Goal: Transaction & Acquisition: Subscribe to service/newsletter

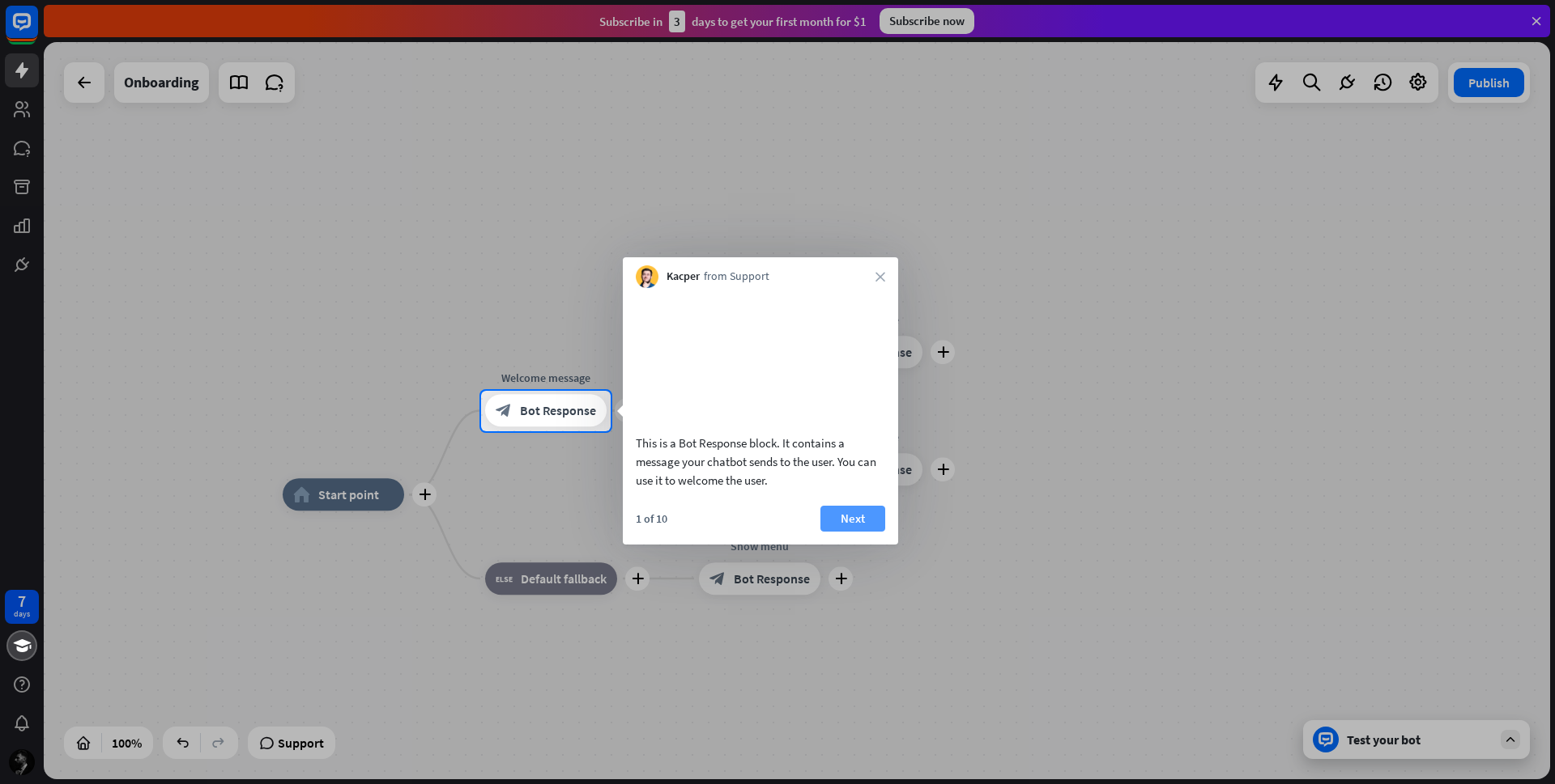
click at [858, 531] on button "Next" at bounding box center [853, 519] width 64 height 26
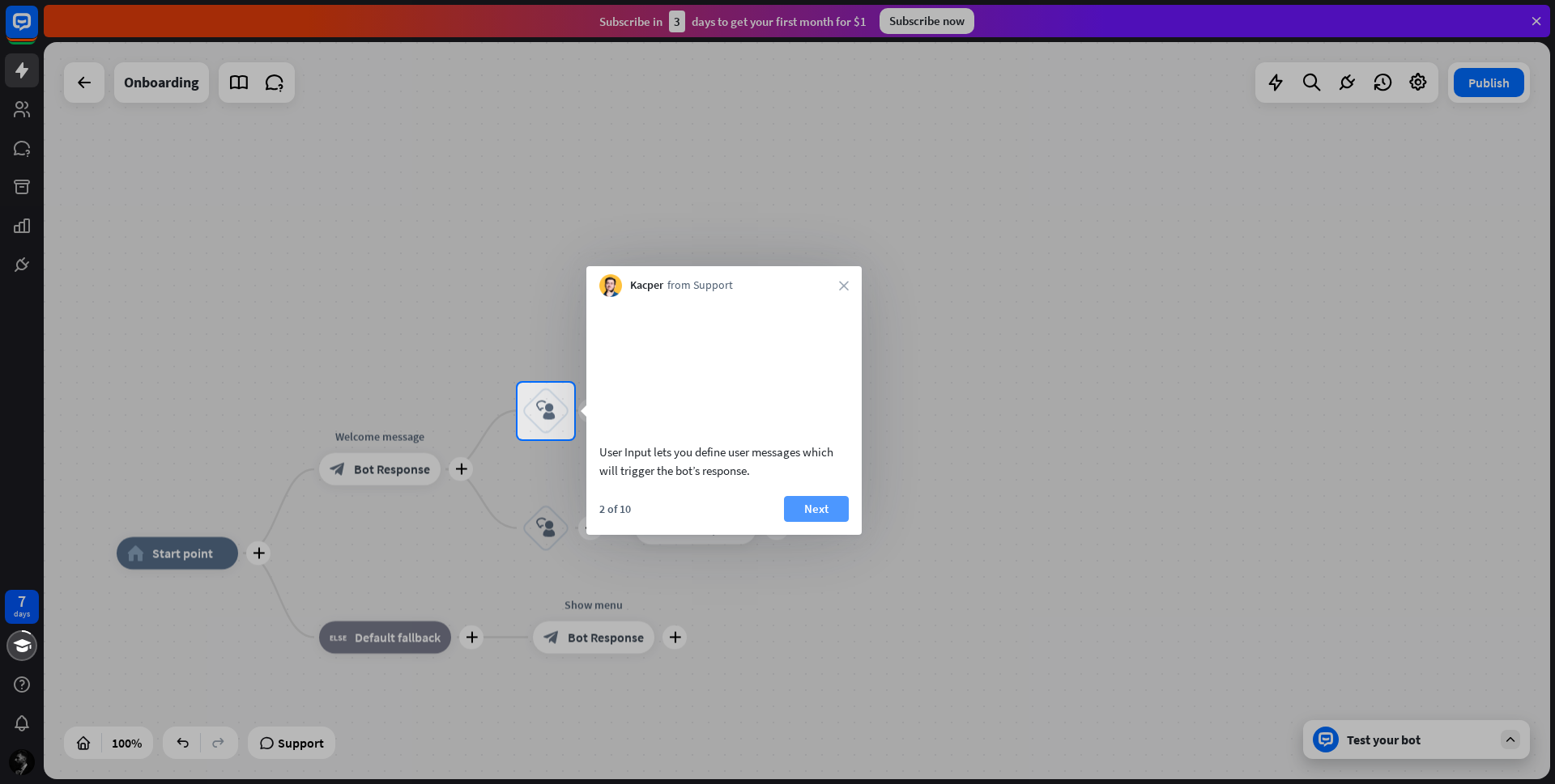
click at [836, 522] on button "Next" at bounding box center [815, 509] width 64 height 26
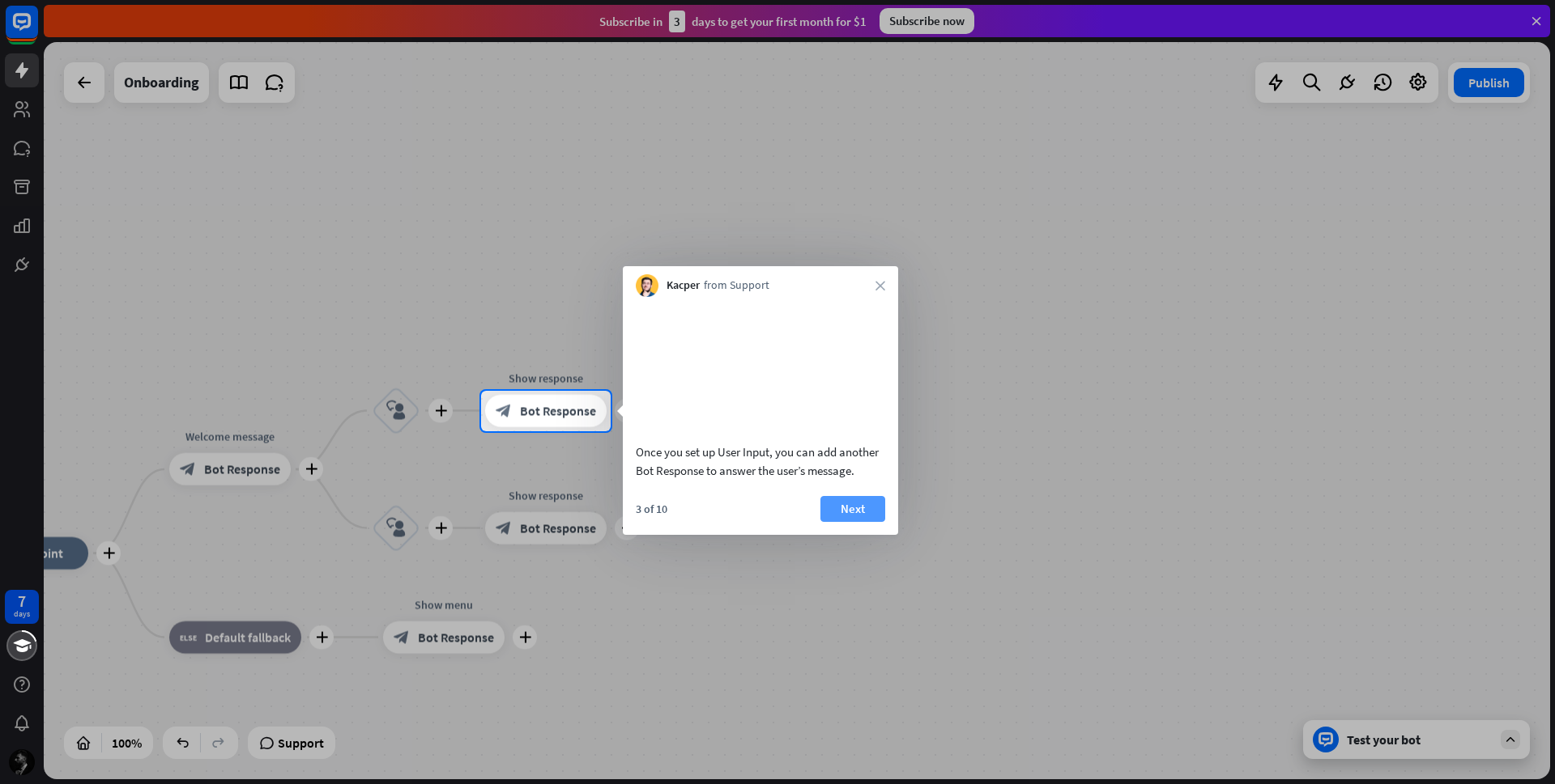
click at [876, 522] on button "Next" at bounding box center [853, 509] width 64 height 26
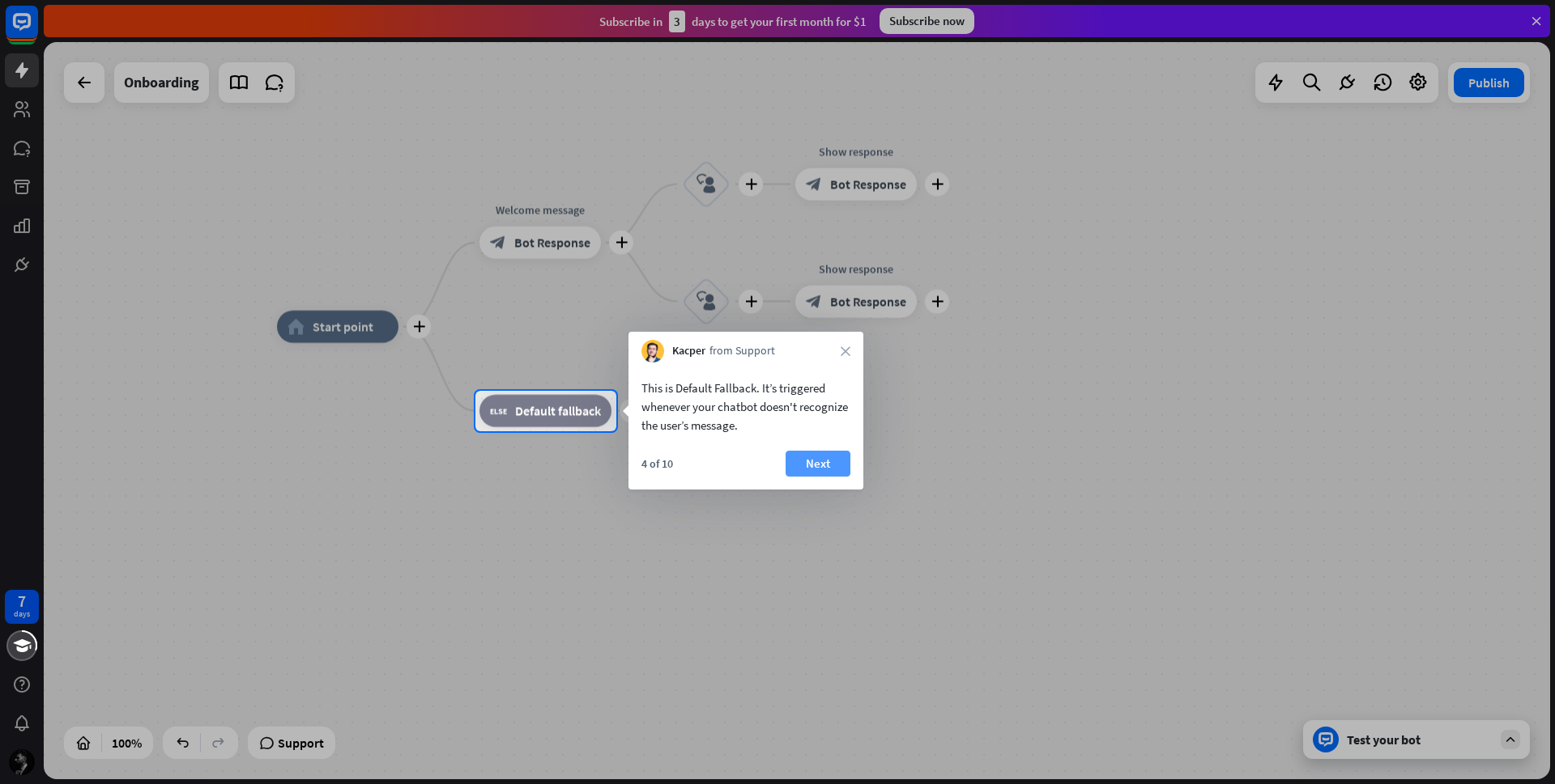
click at [829, 468] on button "Next" at bounding box center [817, 464] width 64 height 26
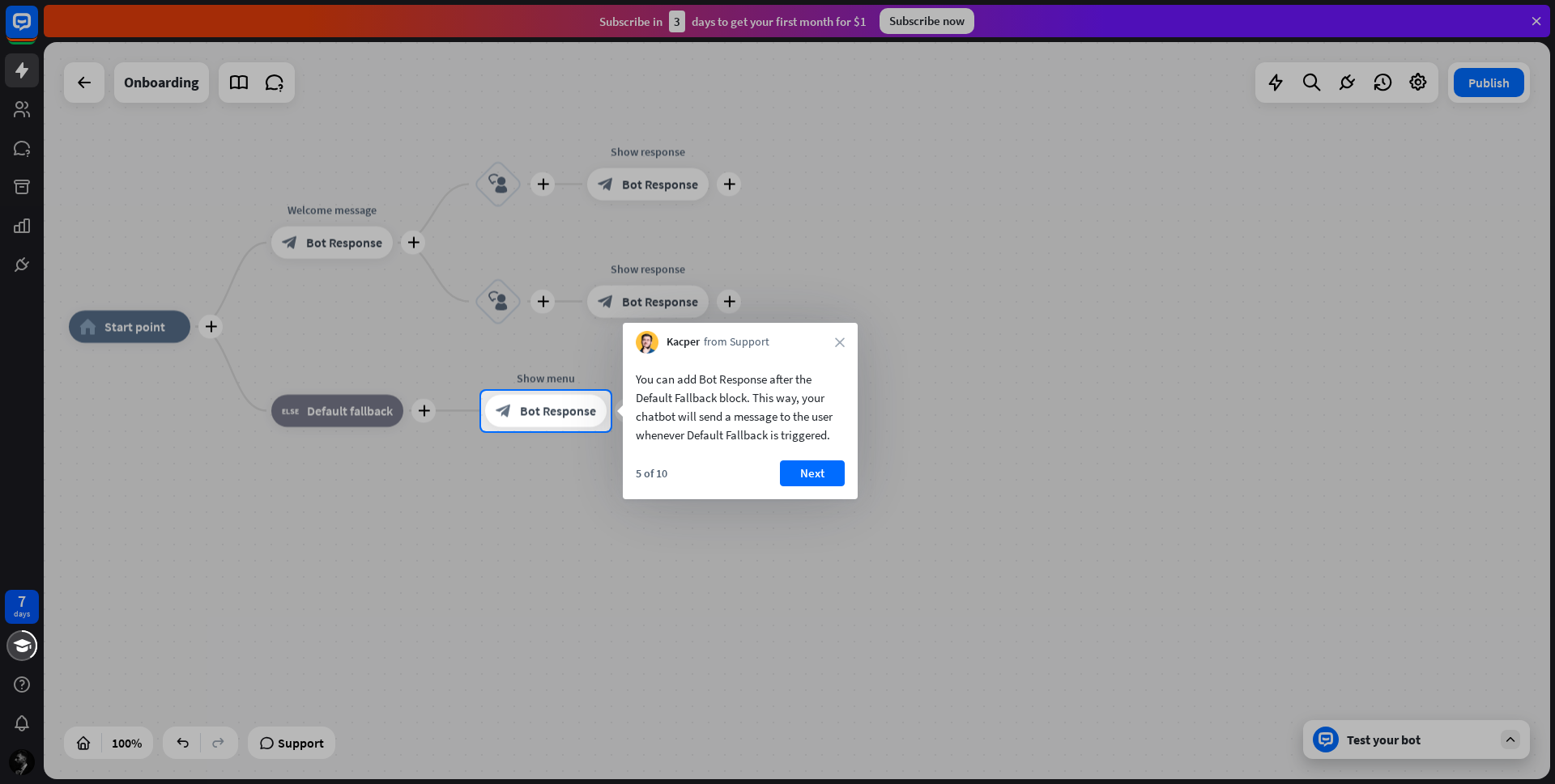
click at [834, 474] on button "Next" at bounding box center [812, 474] width 64 height 26
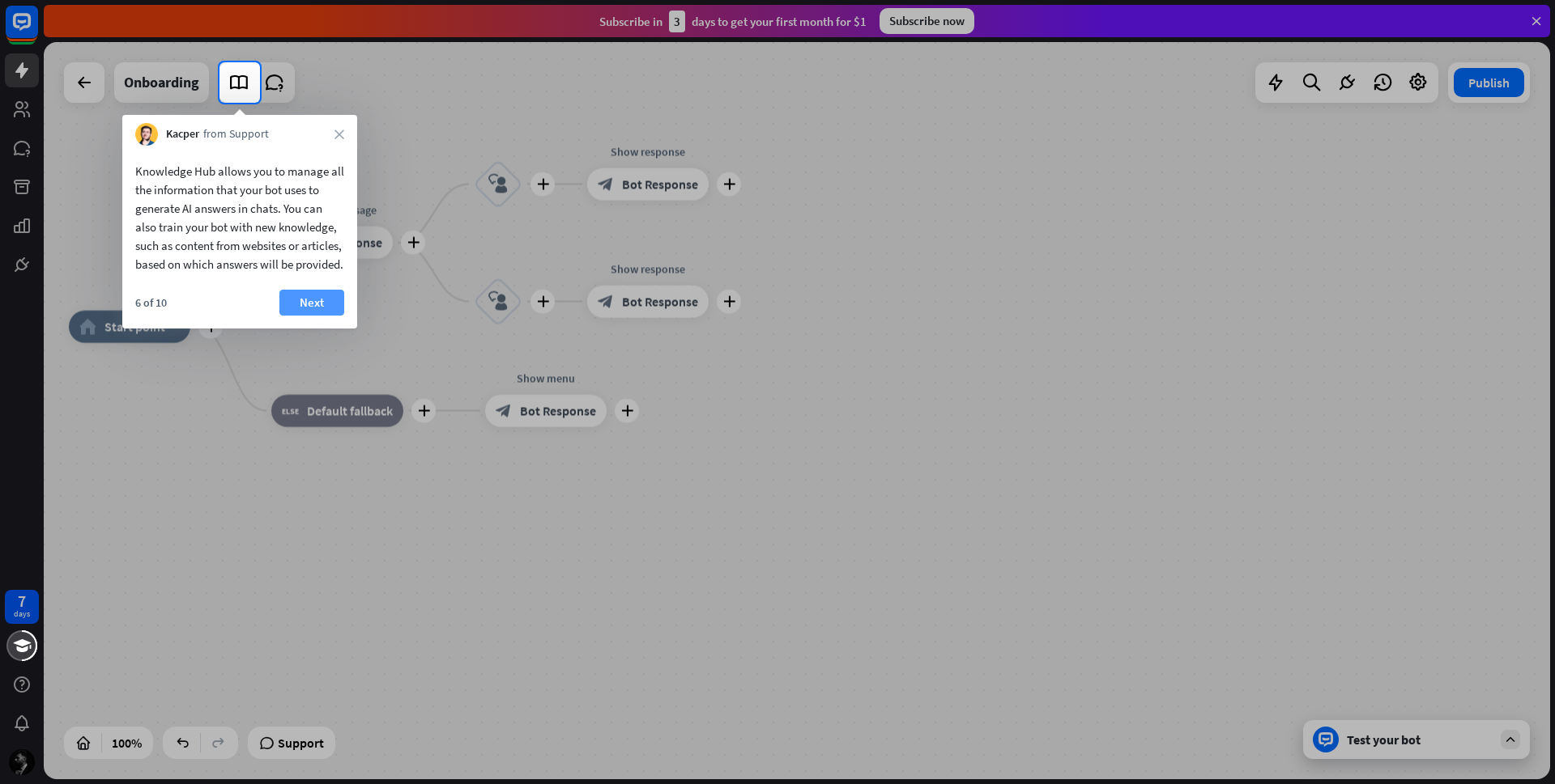
click at [314, 316] on button "Next" at bounding box center [312, 303] width 64 height 26
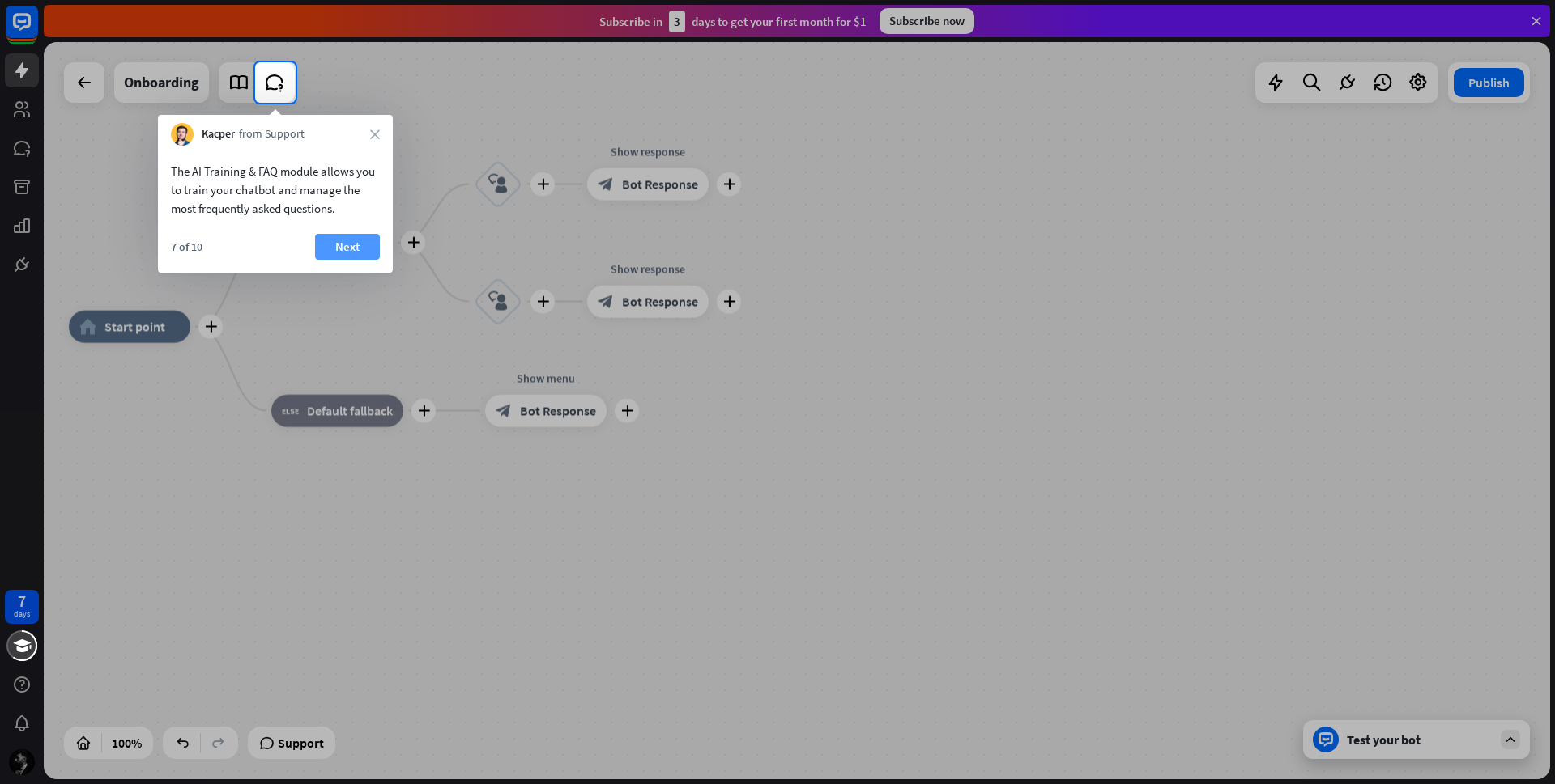
click at [347, 238] on button "Next" at bounding box center [347, 247] width 64 height 26
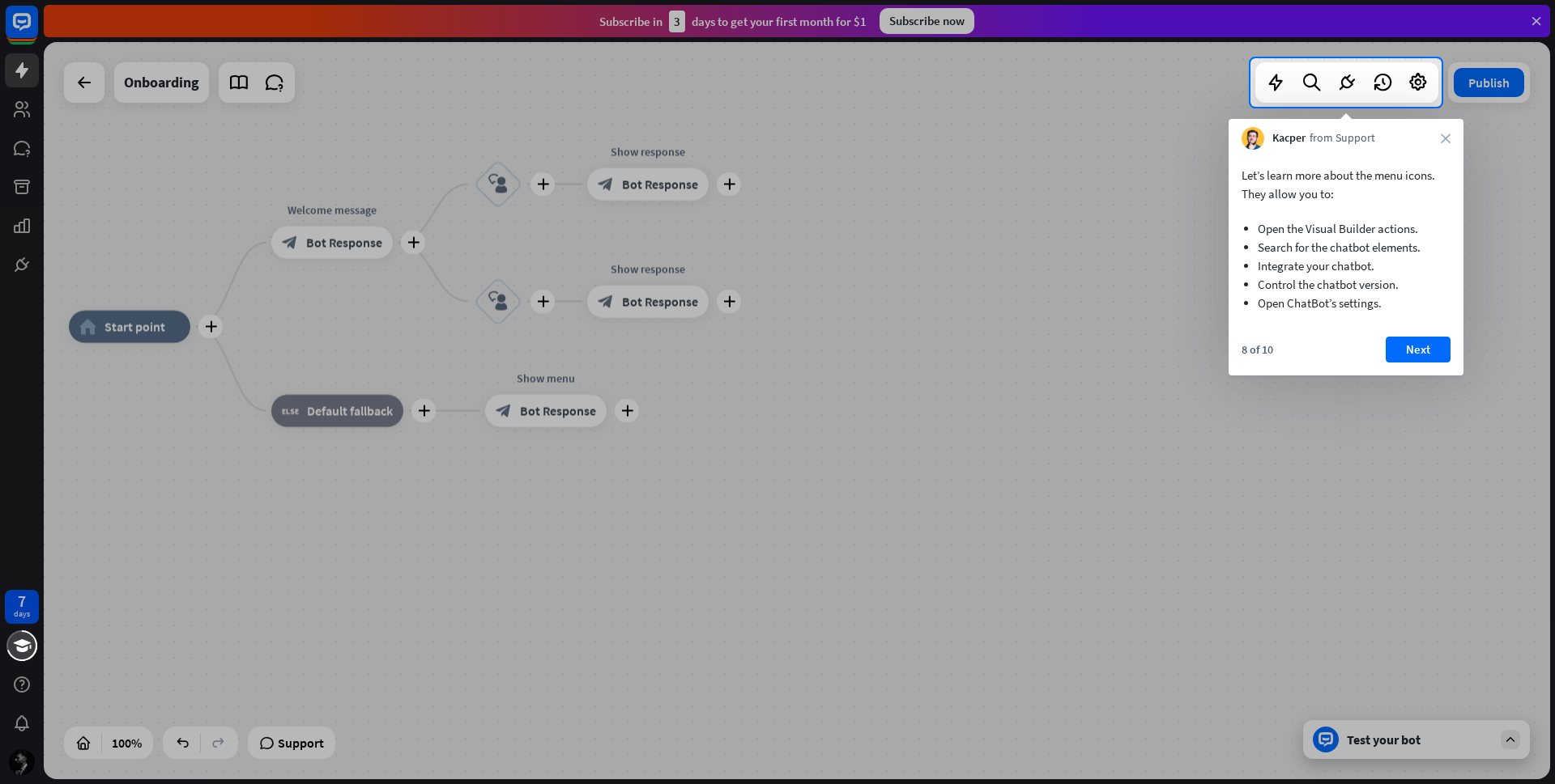
drag, startPoint x: 1417, startPoint y: 352, endPoint x: 1398, endPoint y: 352, distance: 19.0
click at [1417, 352] on button "Next" at bounding box center [1418, 350] width 64 height 26
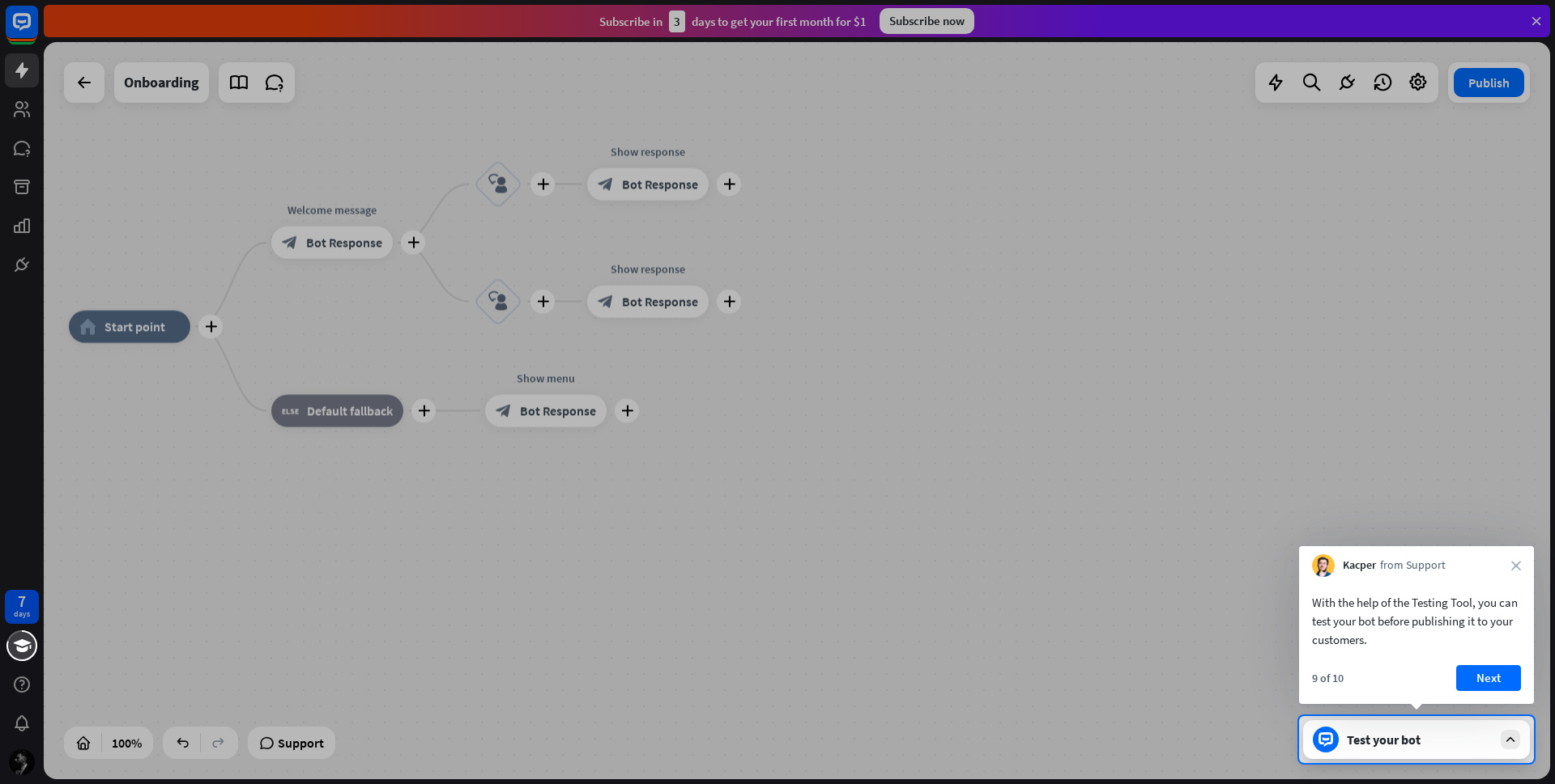
click at [1486, 679] on button "Next" at bounding box center [1488, 679] width 64 height 26
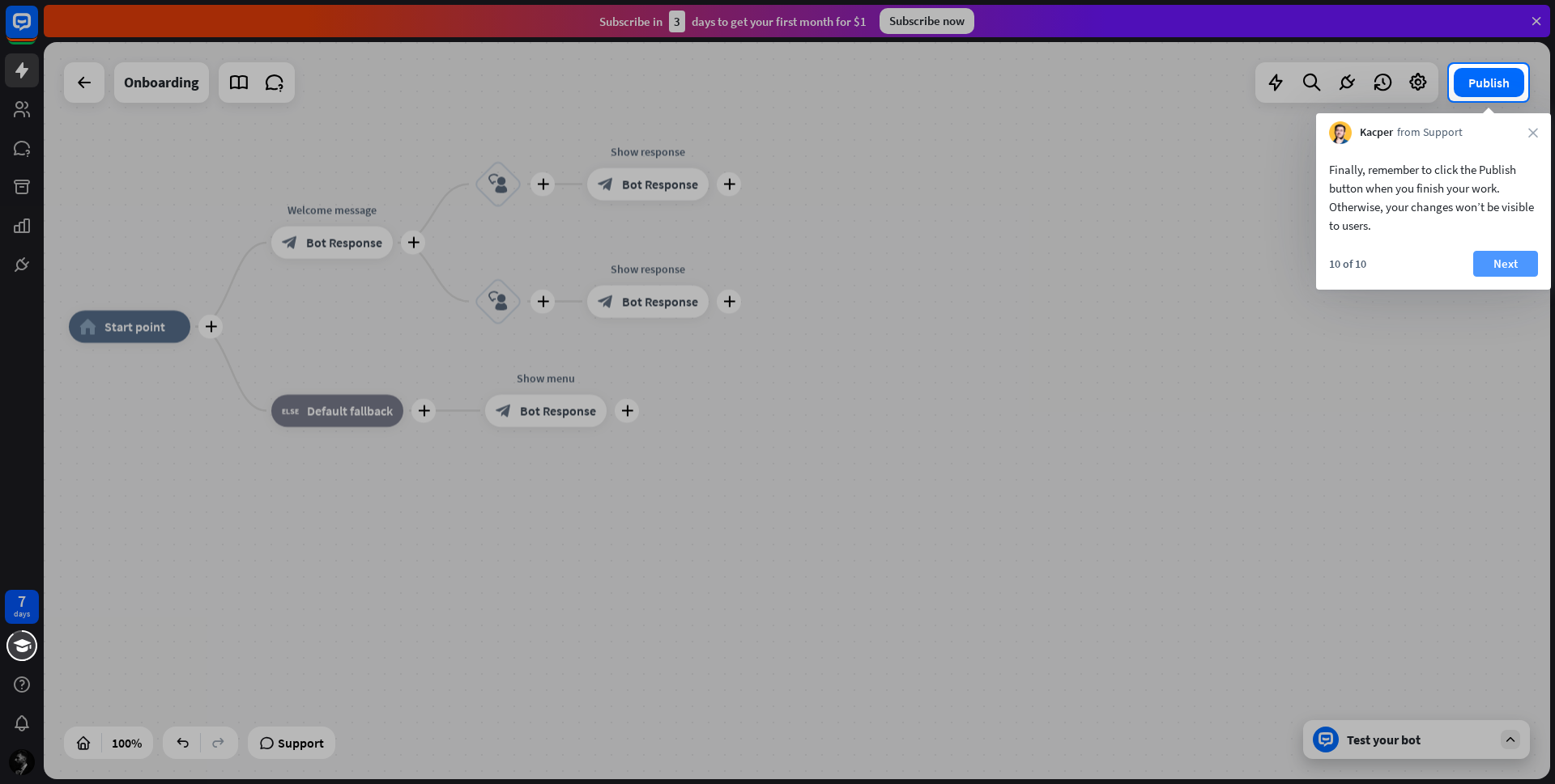
click at [1505, 259] on button "Next" at bounding box center [1505, 264] width 64 height 26
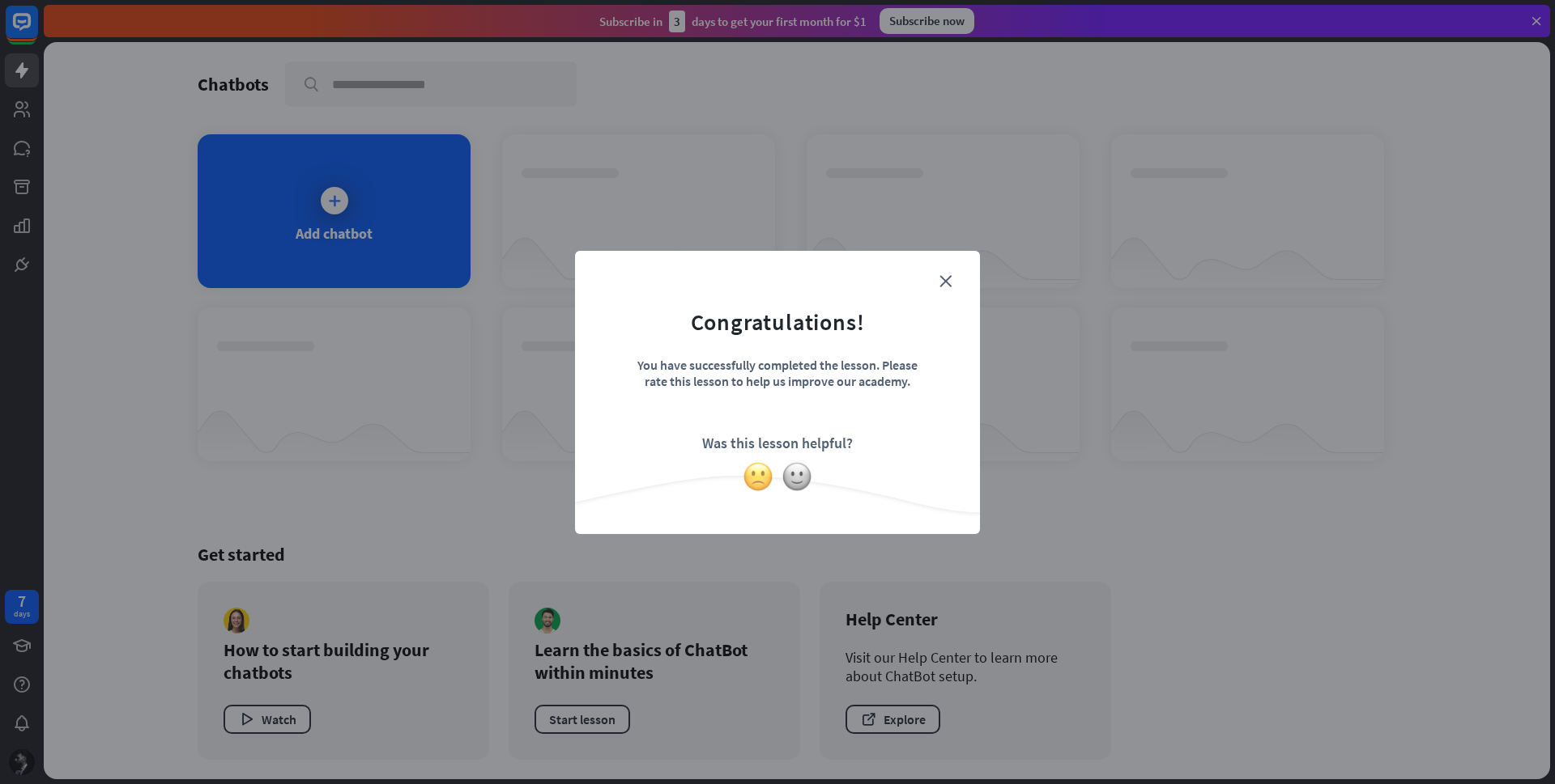
click at [767, 480] on img at bounding box center [757, 476] width 31 height 31
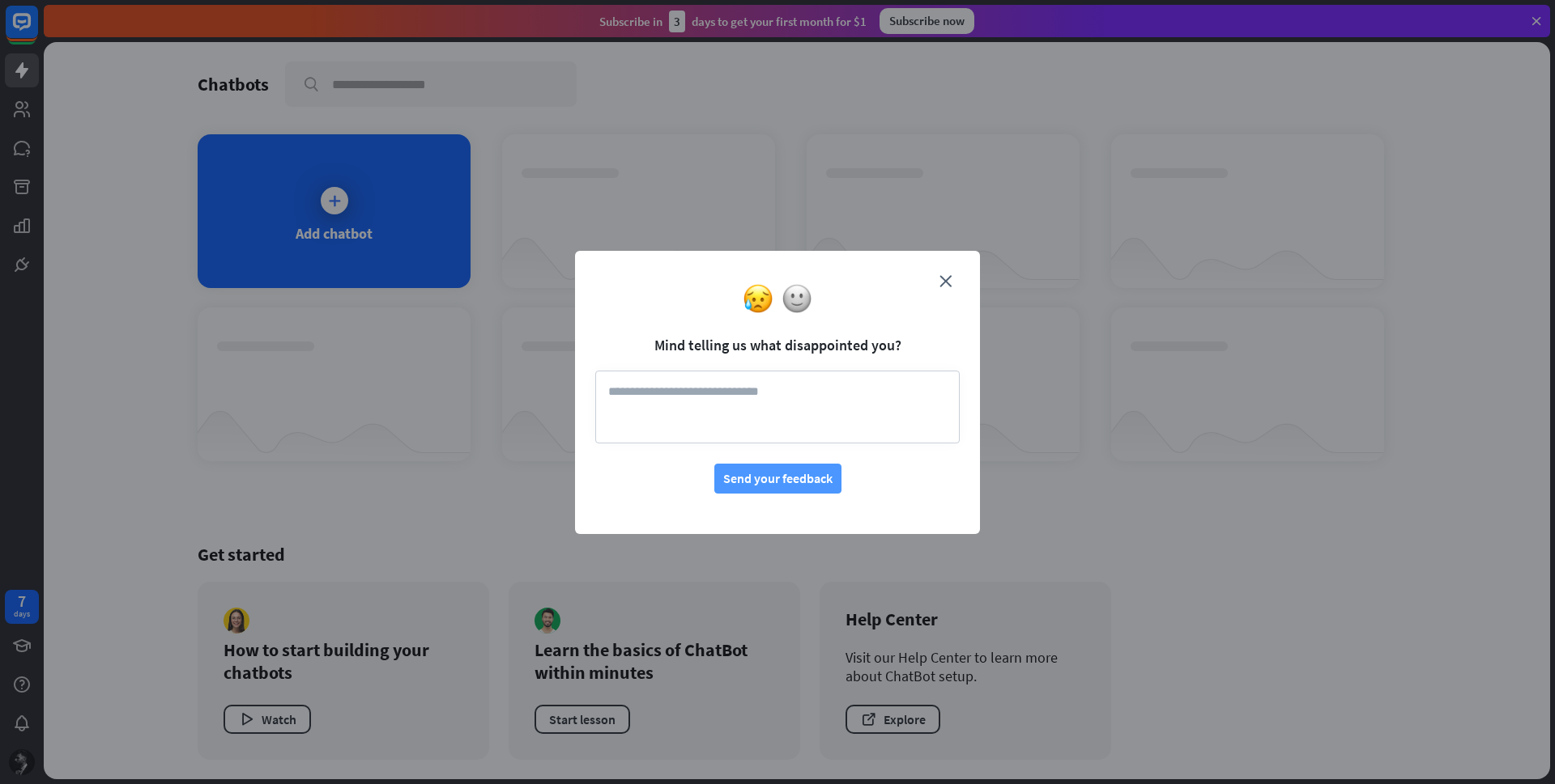
click at [824, 484] on button "Send your feedback" at bounding box center [778, 479] width 127 height 30
click at [948, 282] on icon "close" at bounding box center [945, 281] width 12 height 12
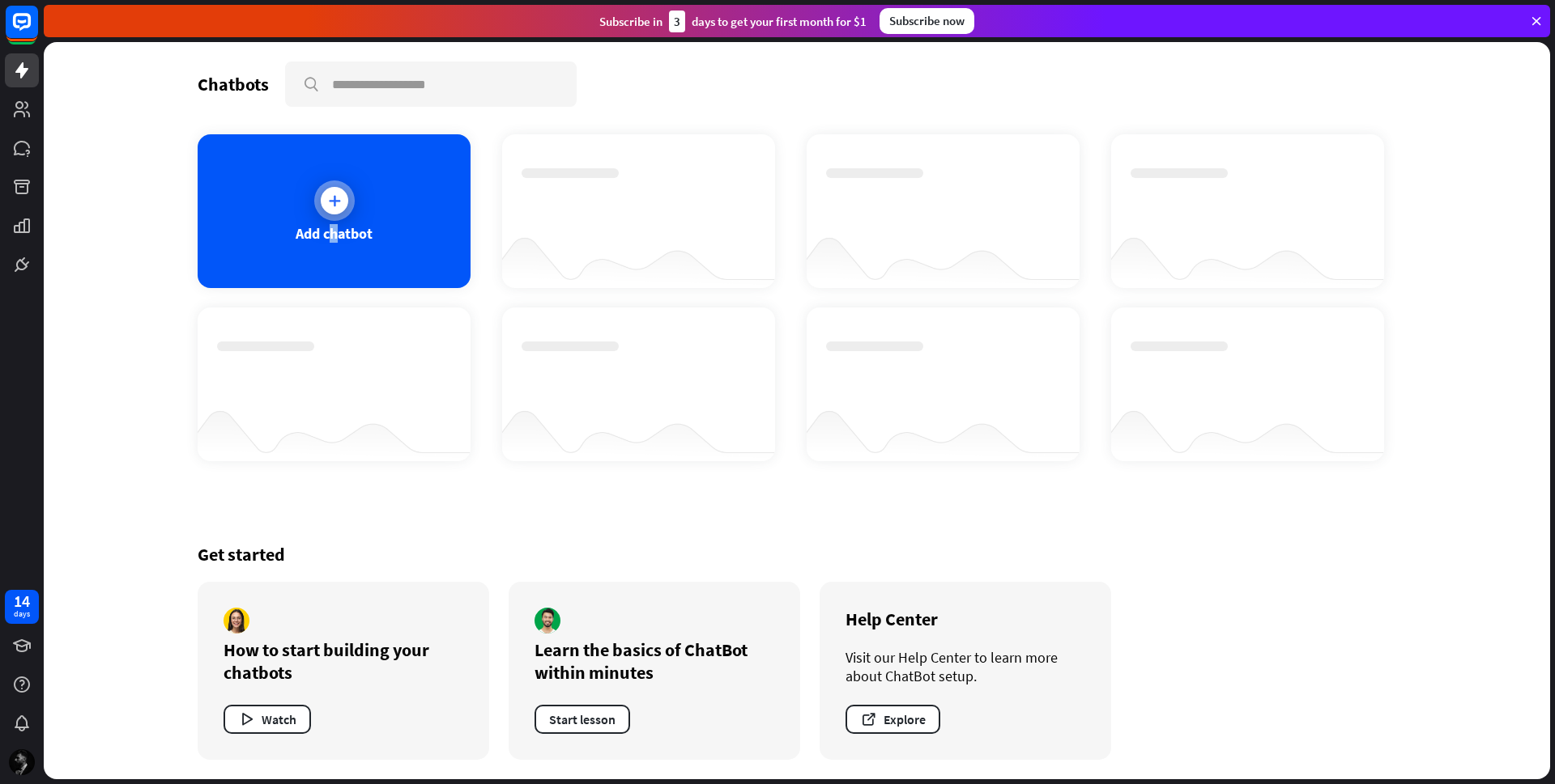
click at [335, 225] on div "Add chatbot" at bounding box center [334, 234] width 76 height 19
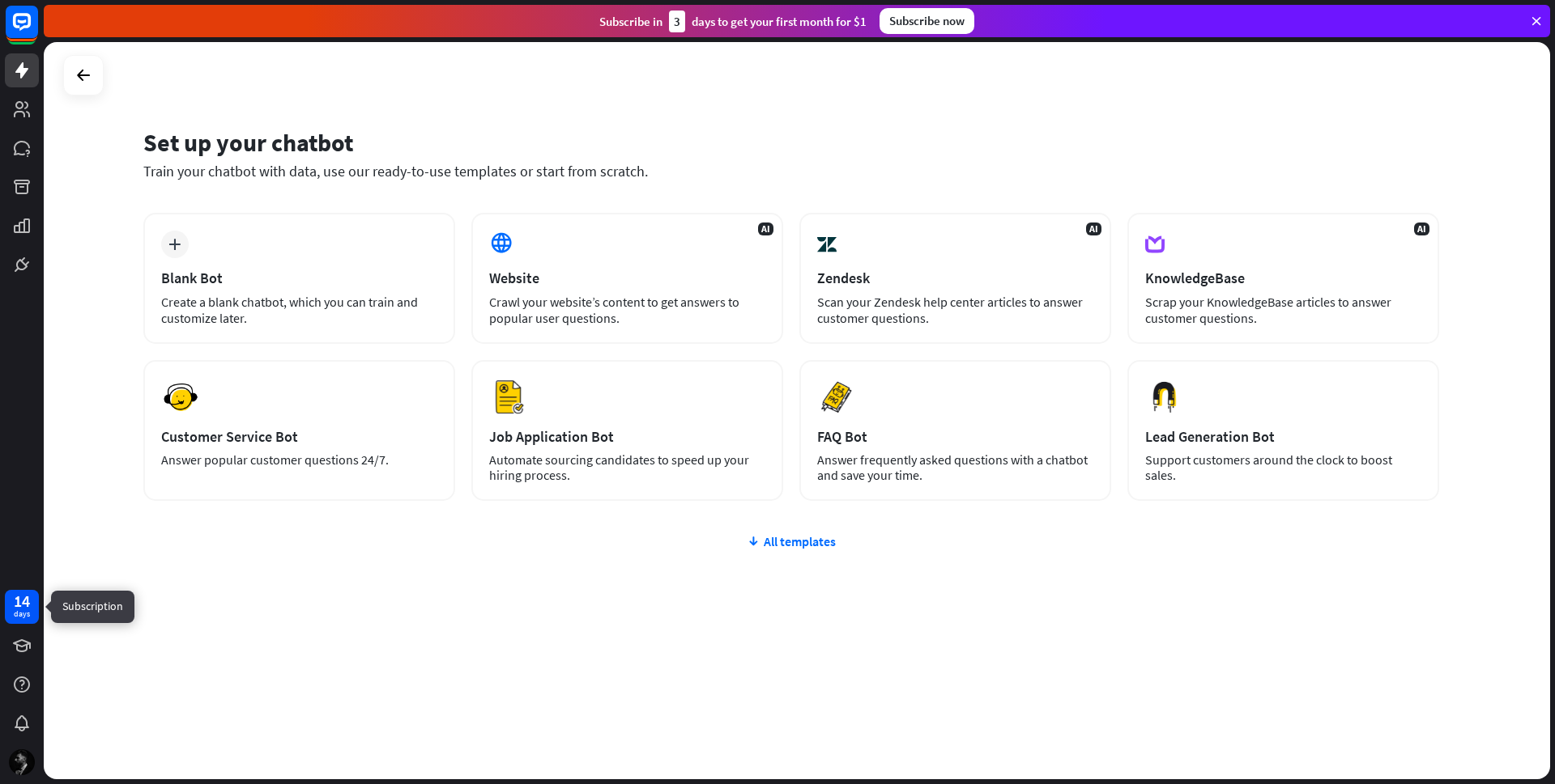
click at [31, 608] on div "14 days" at bounding box center [21, 607] width 34 height 34
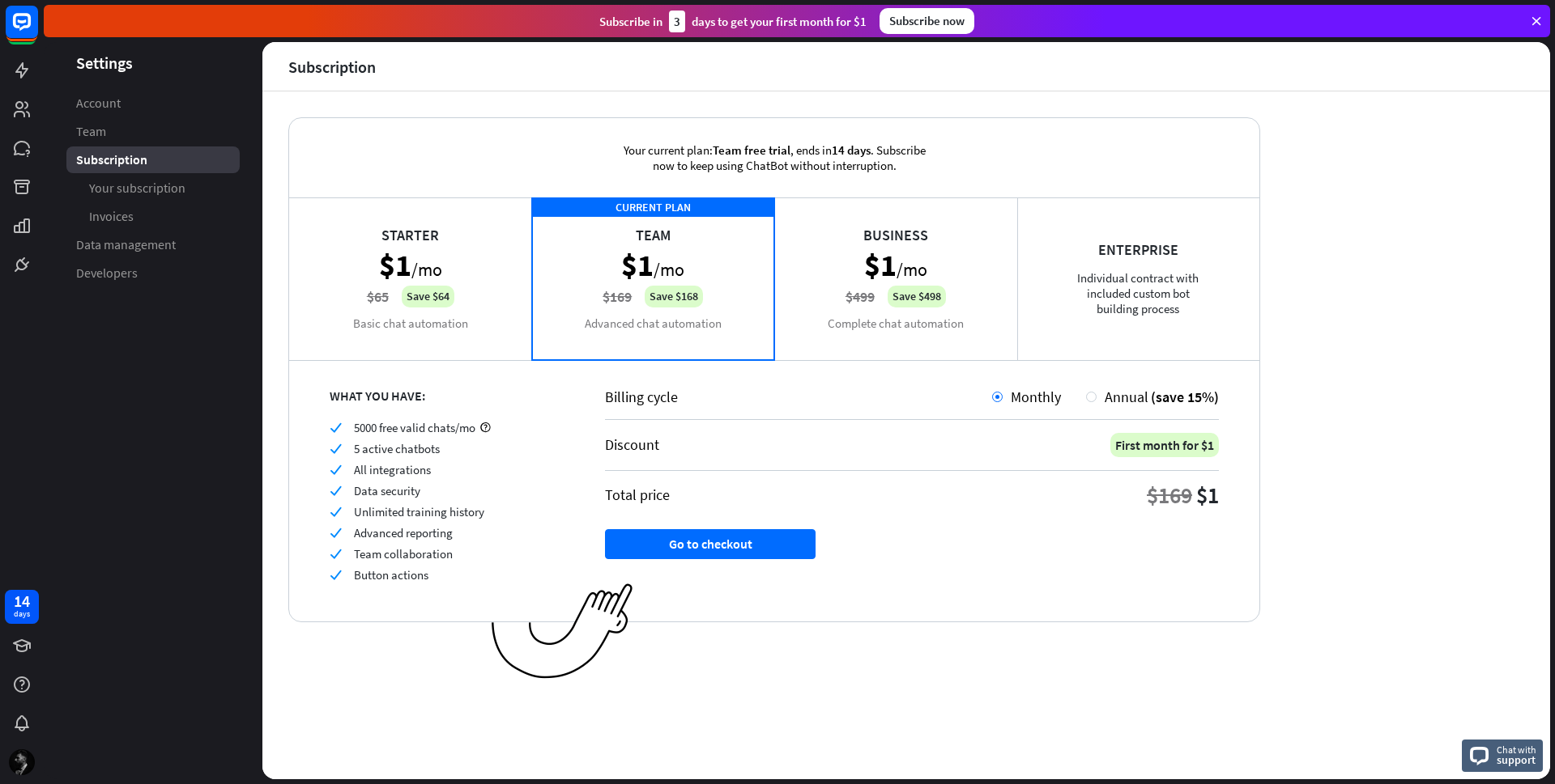
click at [462, 298] on div "Starter $1 /mo $65 Save $64 Basic chat automation" at bounding box center [410, 279] width 243 height 162
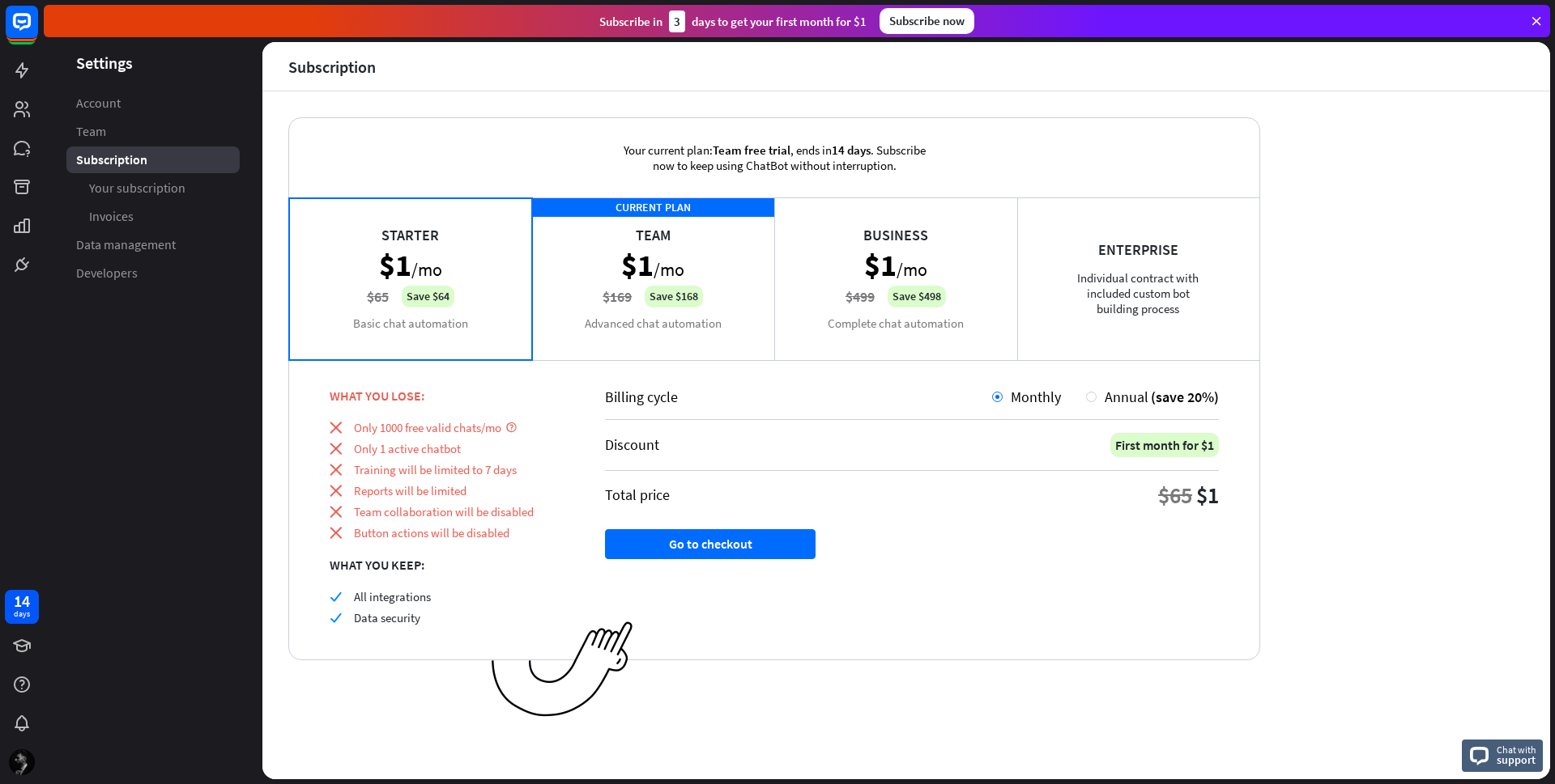
click at [1187, 442] on div "First month for $1" at bounding box center [1164, 446] width 108 height 24
click at [1245, 451] on div "Billing cycle Monthly Annual (save 20%) Discount First month for $1 Total price…" at bounding box center [911, 510] width 695 height 300
click at [1229, 446] on div "Billing cycle Monthly Annual (save 20%) Discount First month for $1 Total price…" at bounding box center [911, 510] width 695 height 300
drag, startPoint x: 1229, startPoint y: 446, endPoint x: 1209, endPoint y: 439, distance: 21.2
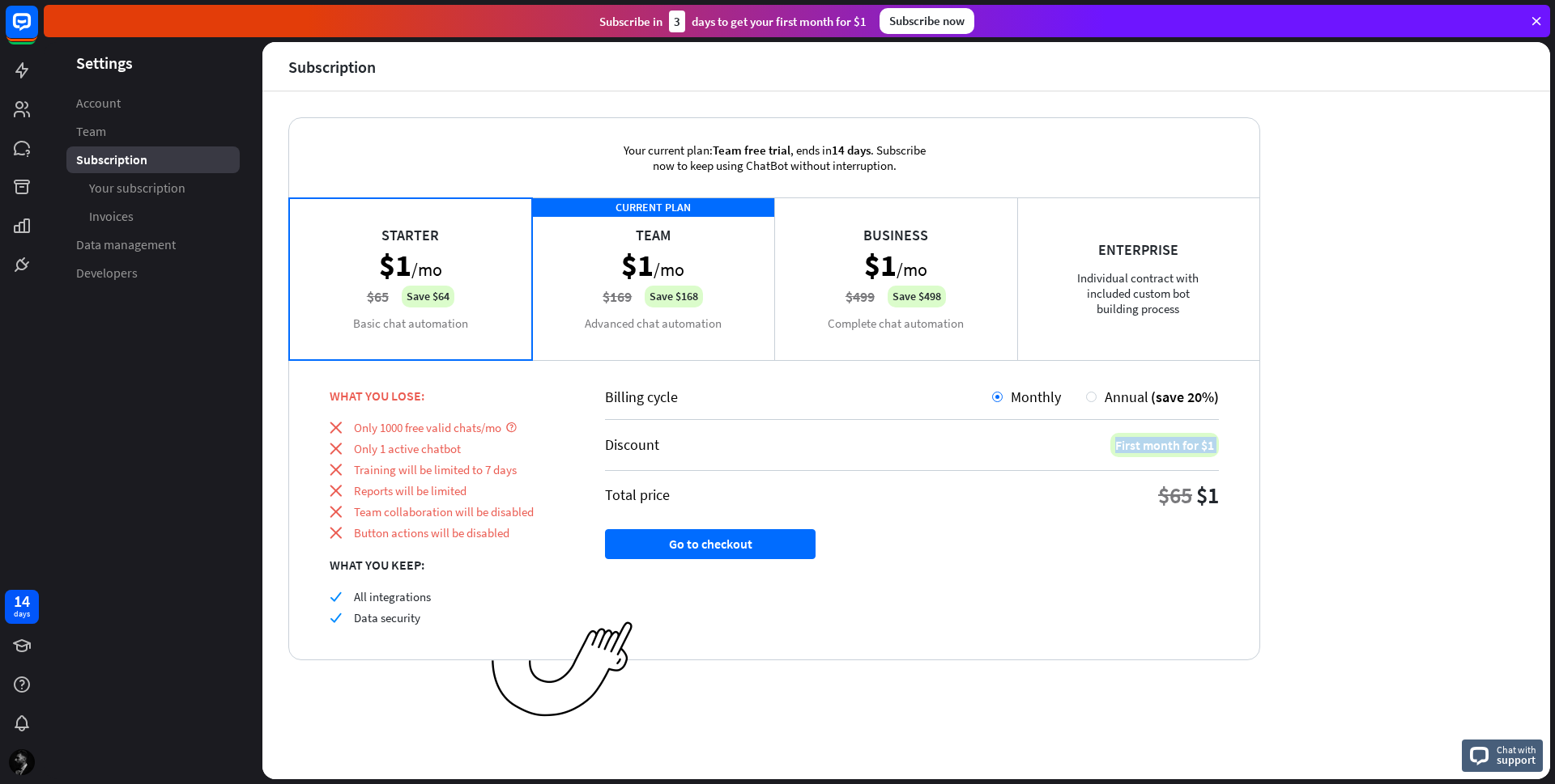
click at [1227, 446] on div "Billing cycle Monthly Annual (save 20%) Discount First month for $1 Total price…" at bounding box center [911, 510] width 695 height 300
click at [1315, 408] on div "Your current plan: Team free trial , ends [DATE] . Subscribe now to keep using …" at bounding box center [906, 435] width 1288 height 688
click at [131, 71] on header "Settings" at bounding box center [153, 62] width 218 height 21
click at [104, 101] on span "Account" at bounding box center [99, 103] width 45 height 17
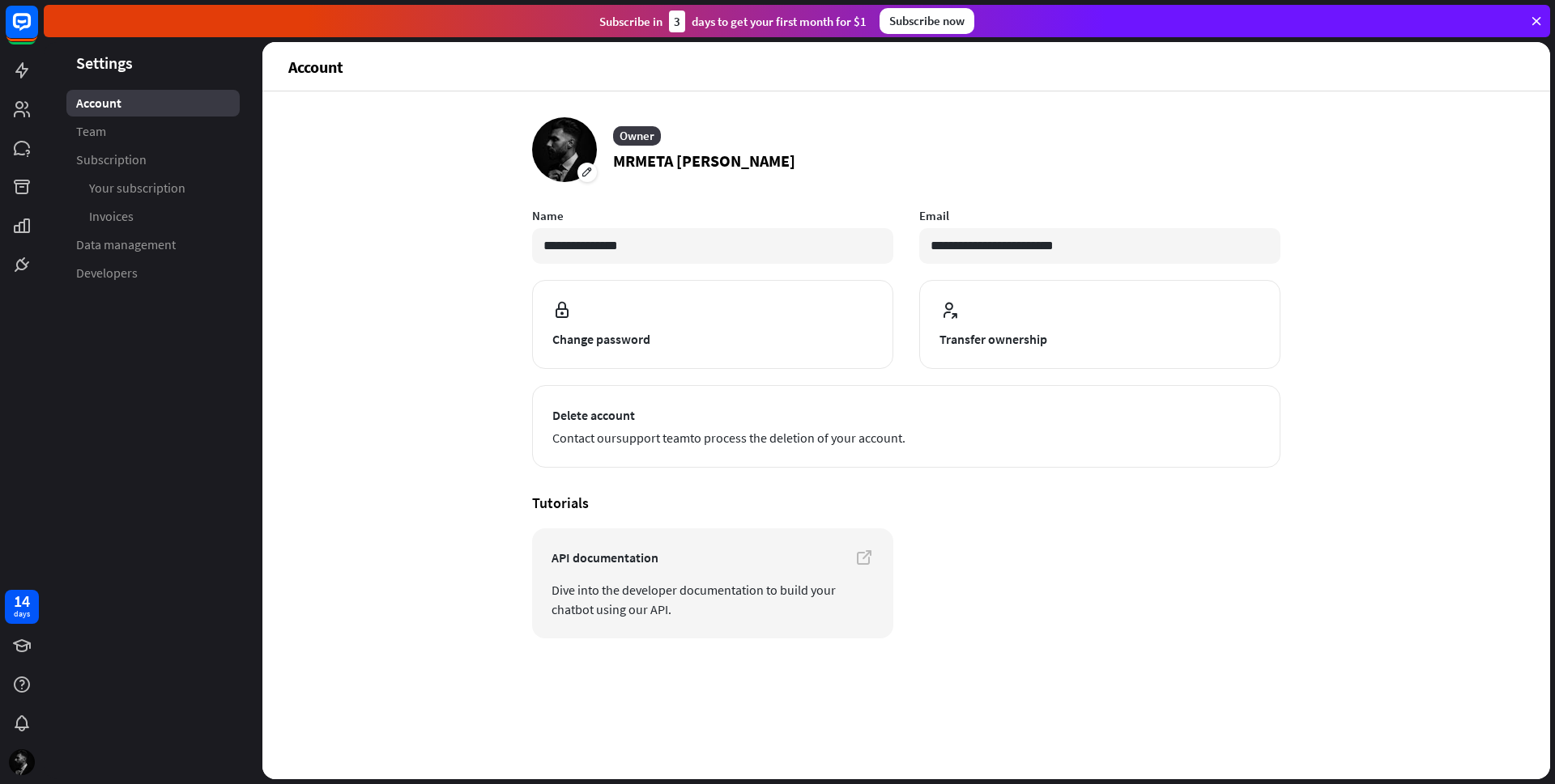
click at [125, 108] on div "Account" at bounding box center [153, 103] width 174 height 27
drag, startPoint x: 654, startPoint y: 24, endPoint x: 607, endPoint y: 24, distance: 47.0
click at [607, 24] on div "Subscribe [DATE] to get your first month for $1" at bounding box center [733, 21] width 268 height 21
click at [711, 21] on div "Subscribe [DATE] to get your first month for $1" at bounding box center [733, 21] width 268 height 21
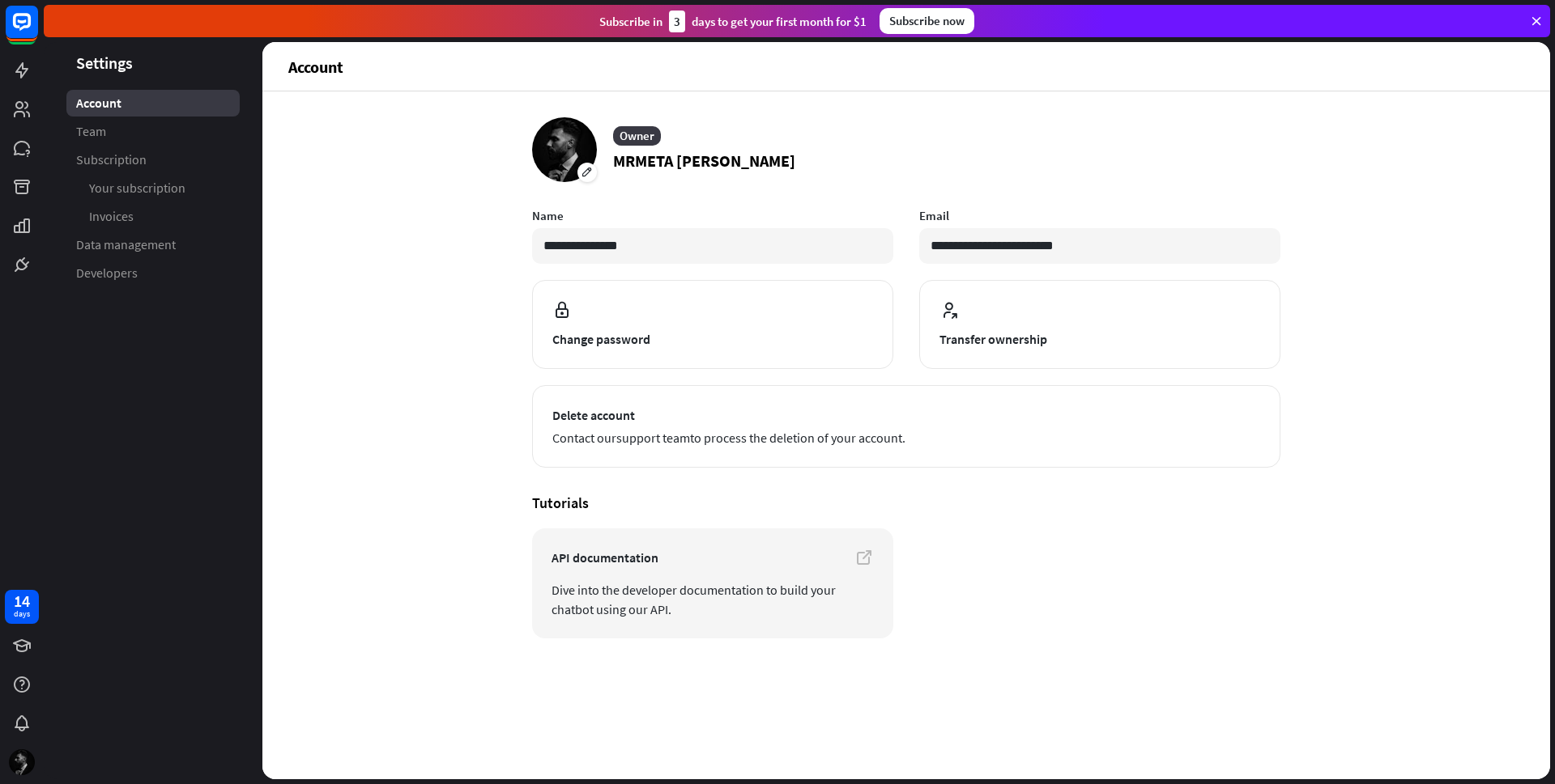
click at [711, 21] on div "Subscribe [DATE] to get your first month for $1" at bounding box center [733, 21] width 268 height 21
click at [876, 88] on header "Account" at bounding box center [906, 66] width 1288 height 48
click at [118, 67] on header "Settings" at bounding box center [153, 62] width 218 height 21
drag, startPoint x: 11, startPoint y: 66, endPoint x: 21, endPoint y: 70, distance: 10.8
click at [14, 66] on link at bounding box center [21, 70] width 34 height 34
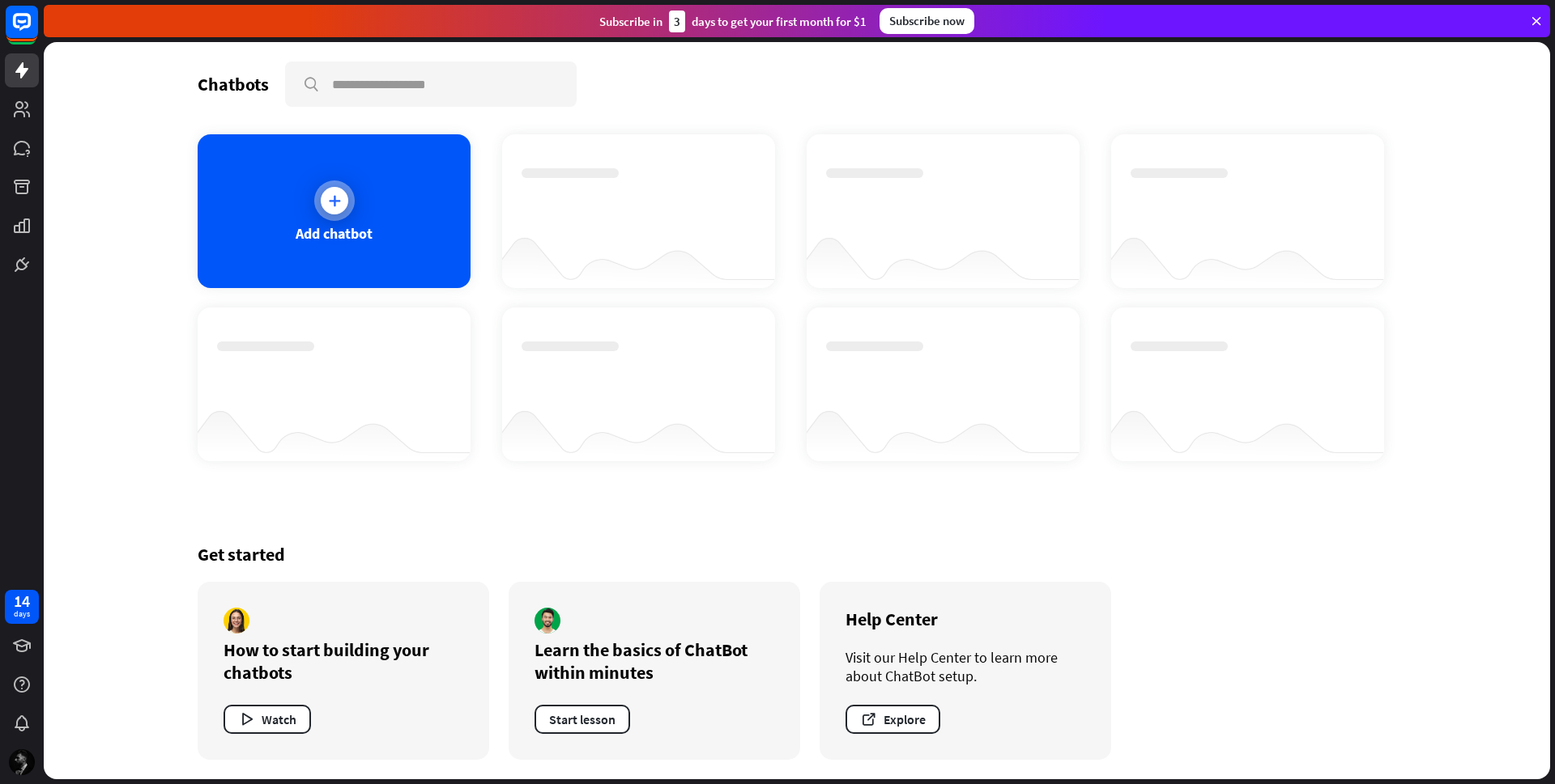
click at [372, 225] on div "Add chatbot" at bounding box center [334, 211] width 273 height 154
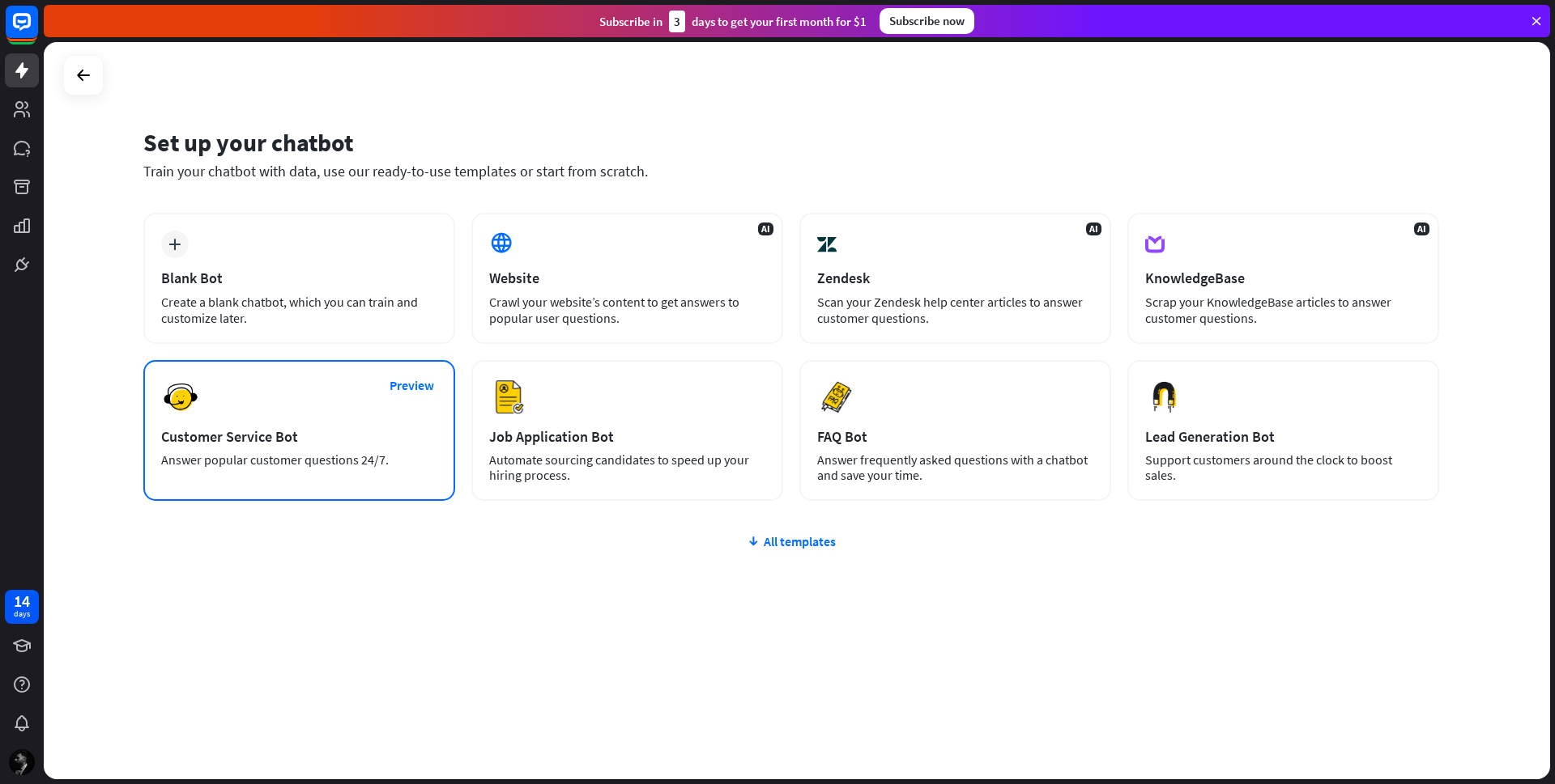
click at [344, 450] on div "Preview Customer Service Bot Answer popular customer questions 24/7." at bounding box center [299, 430] width 312 height 141
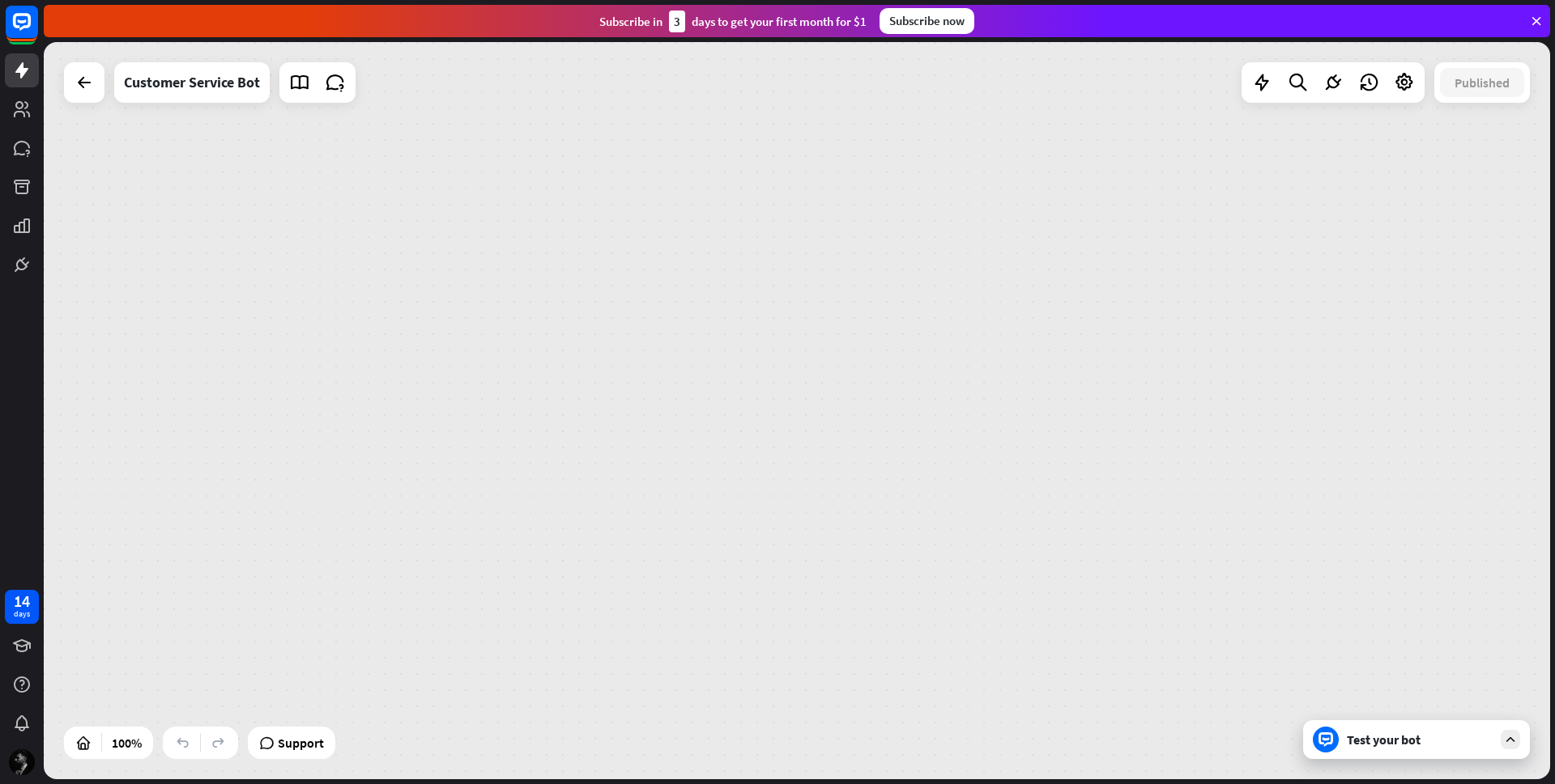
click at [28, 608] on div "14" at bounding box center [21, 601] width 16 height 15
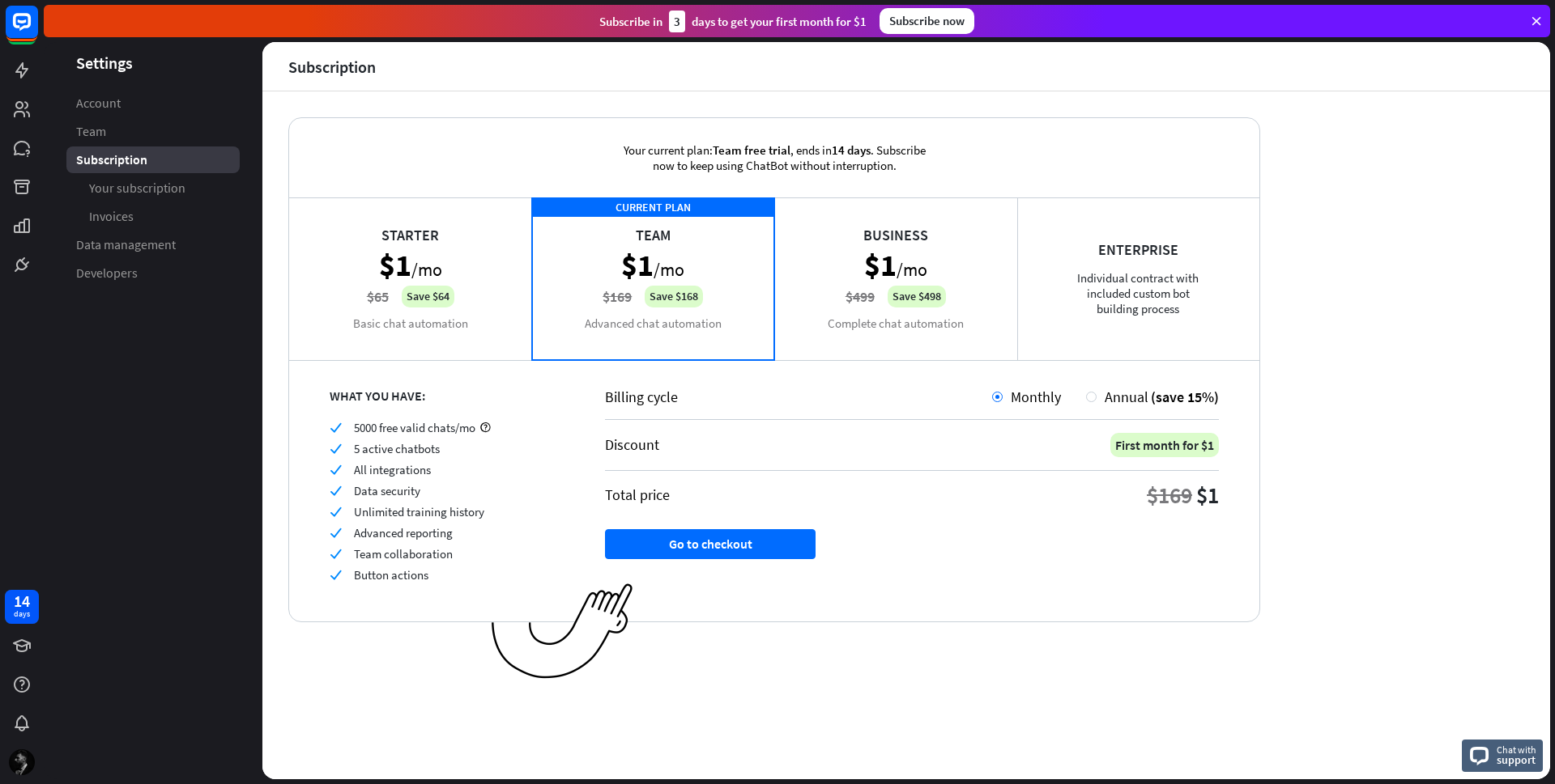
click at [470, 296] on div "Starter $1 /mo $65 Save $64 Basic chat automation" at bounding box center [410, 279] width 243 height 162
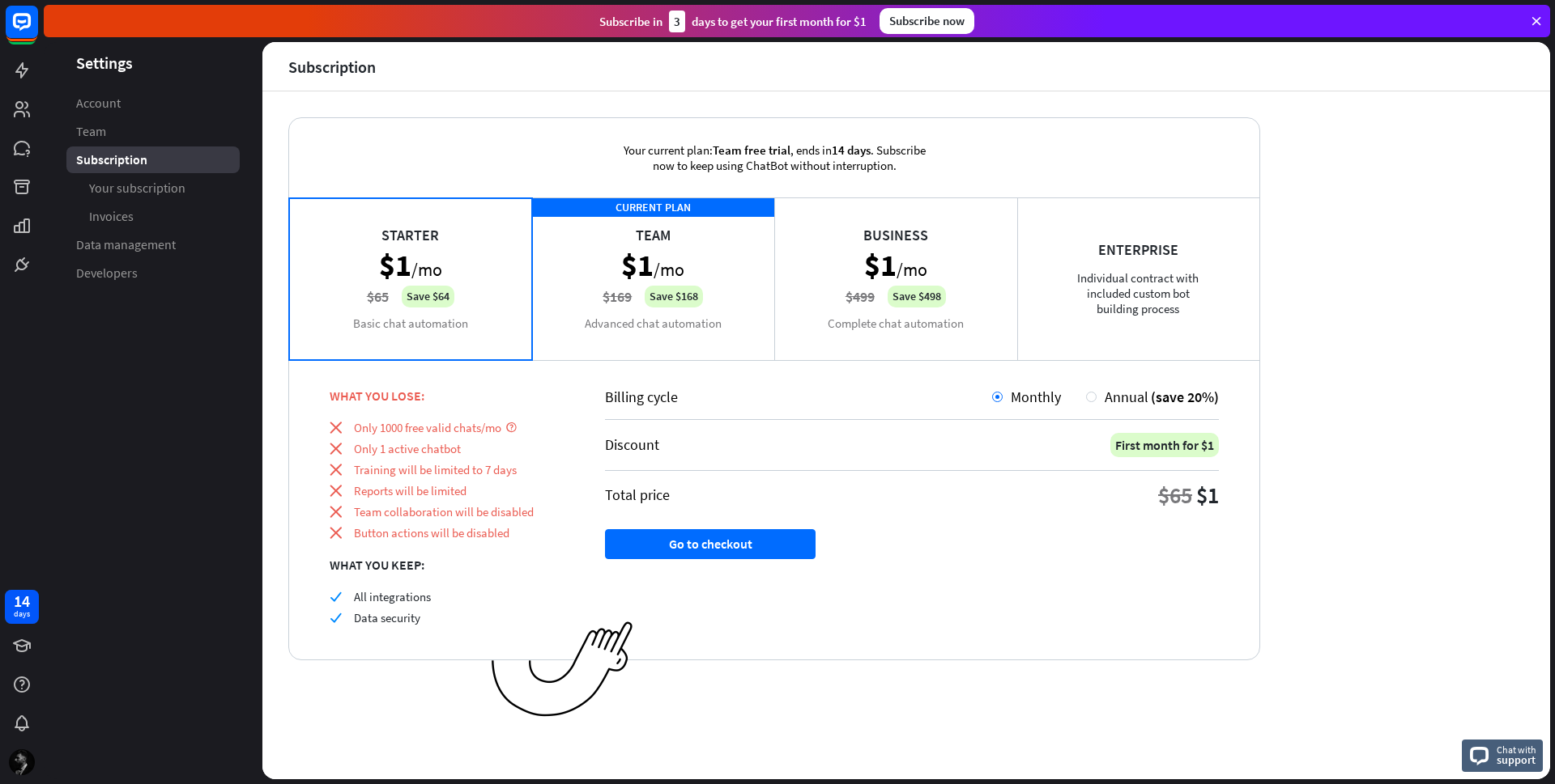
click at [470, 295] on div "Starter $1 /mo $65 Save $64 Basic chat automation" at bounding box center [410, 279] width 243 height 162
click at [646, 323] on div "CURRENT PLAN Team $1 /mo $169 Save $168 Advanced chat automation" at bounding box center [653, 279] width 243 height 162
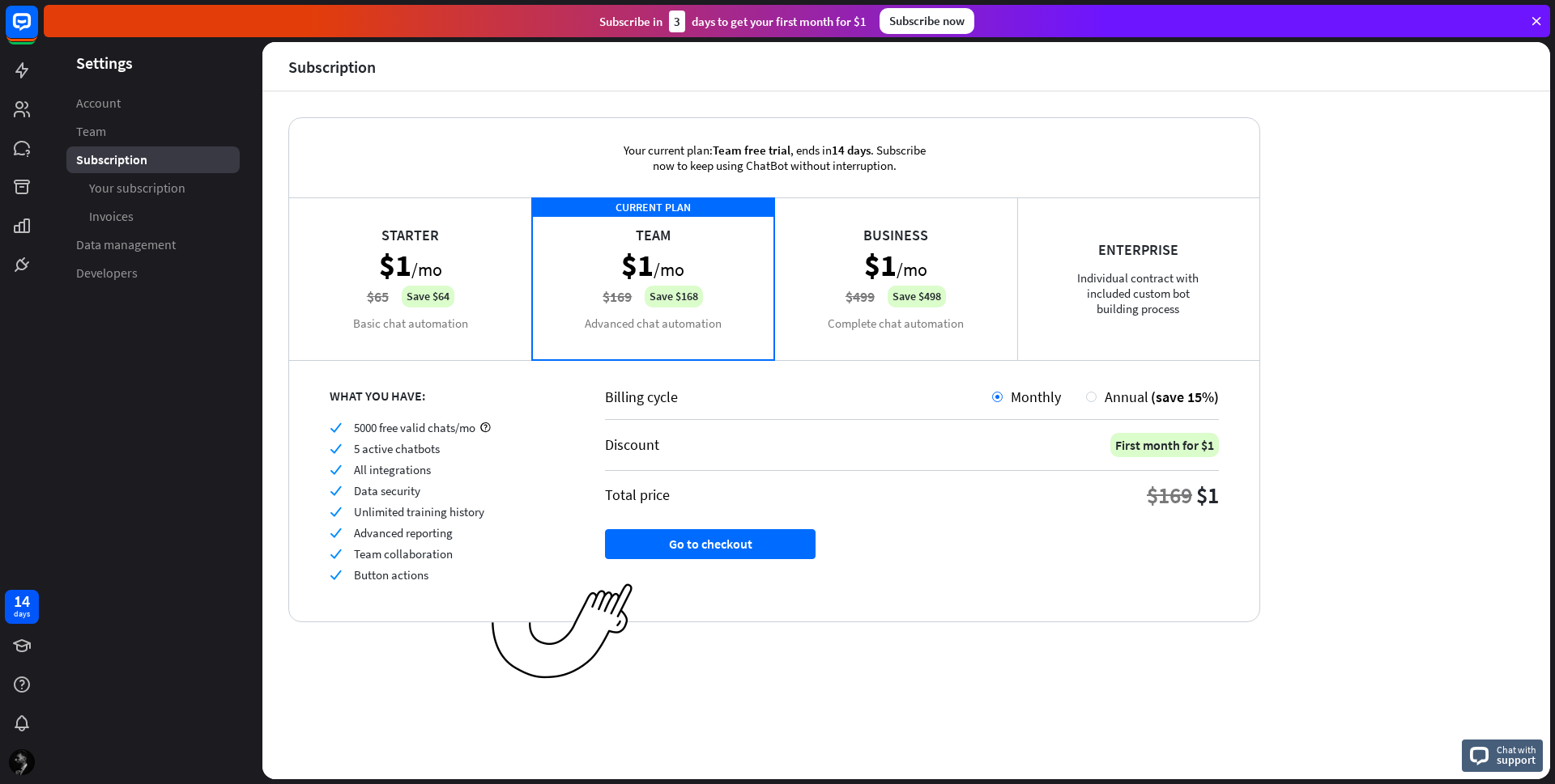
click at [464, 282] on div "Starter $1 /mo $65 Save $64 Basic chat automation" at bounding box center [410, 279] width 243 height 162
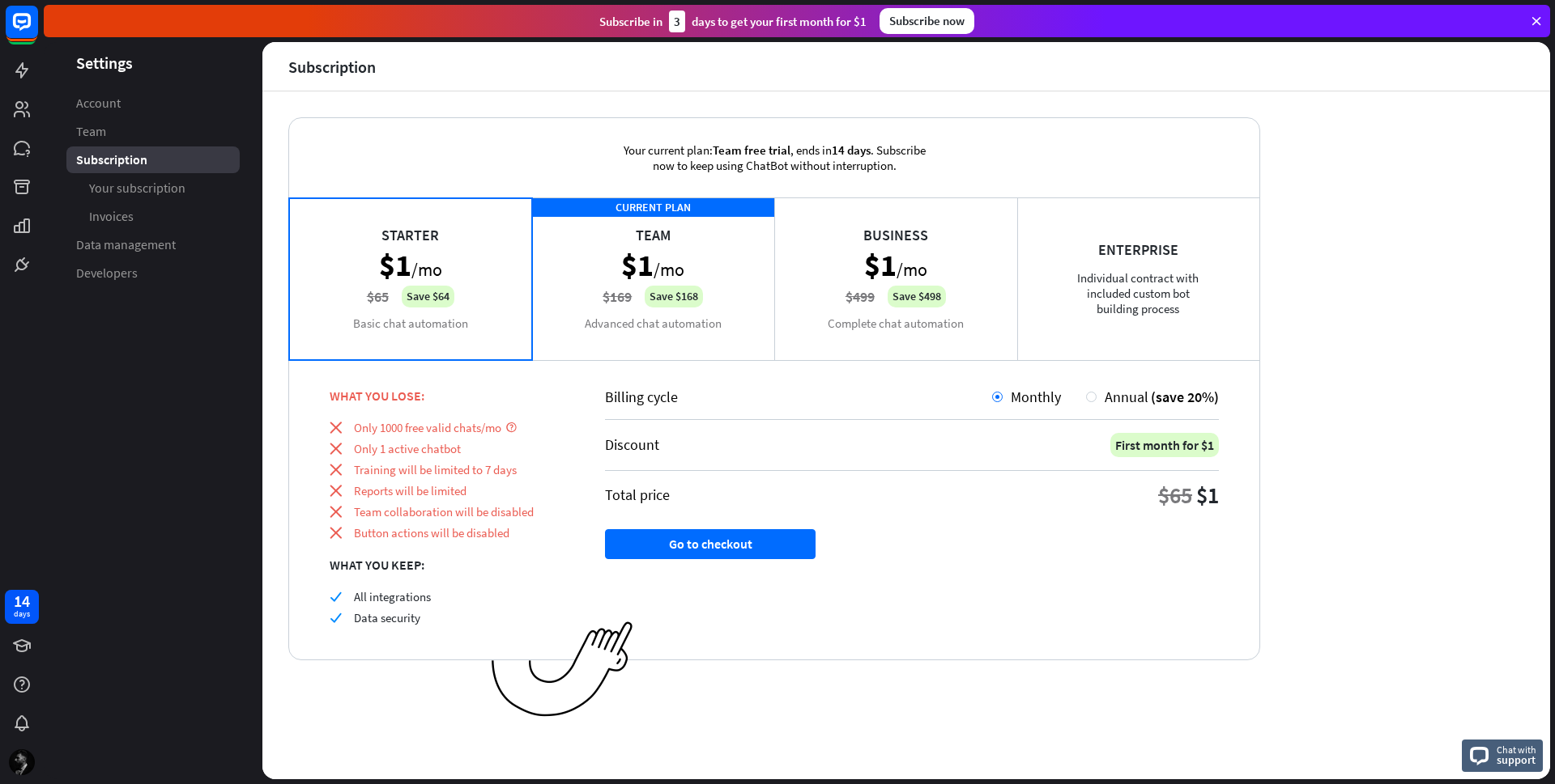
click at [608, 311] on div "CURRENT PLAN Team $1 /mo $169 Save $168 Advanced chat automation" at bounding box center [653, 279] width 243 height 162
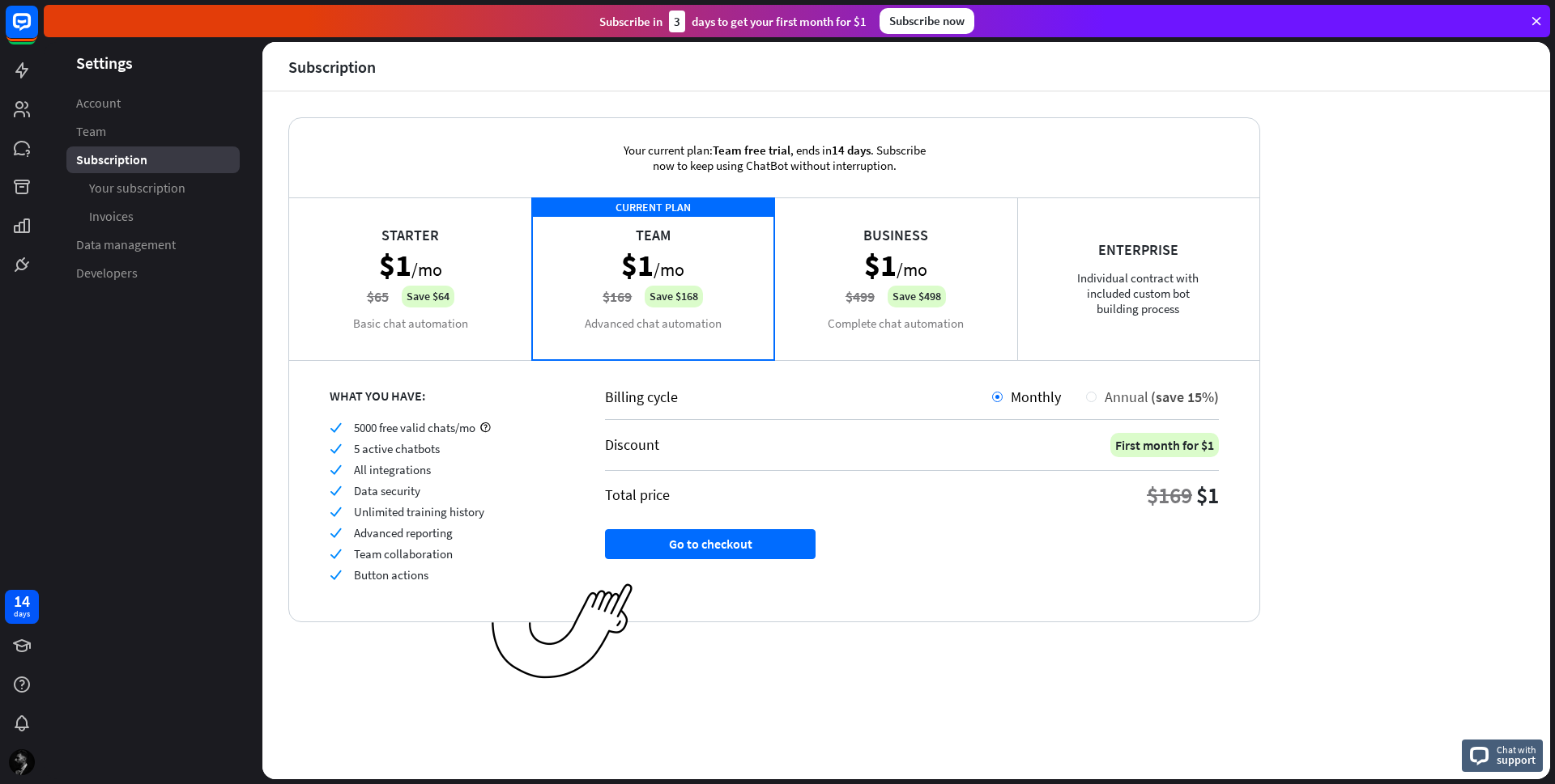
click at [1088, 392] on div at bounding box center [1090, 396] width 10 height 10
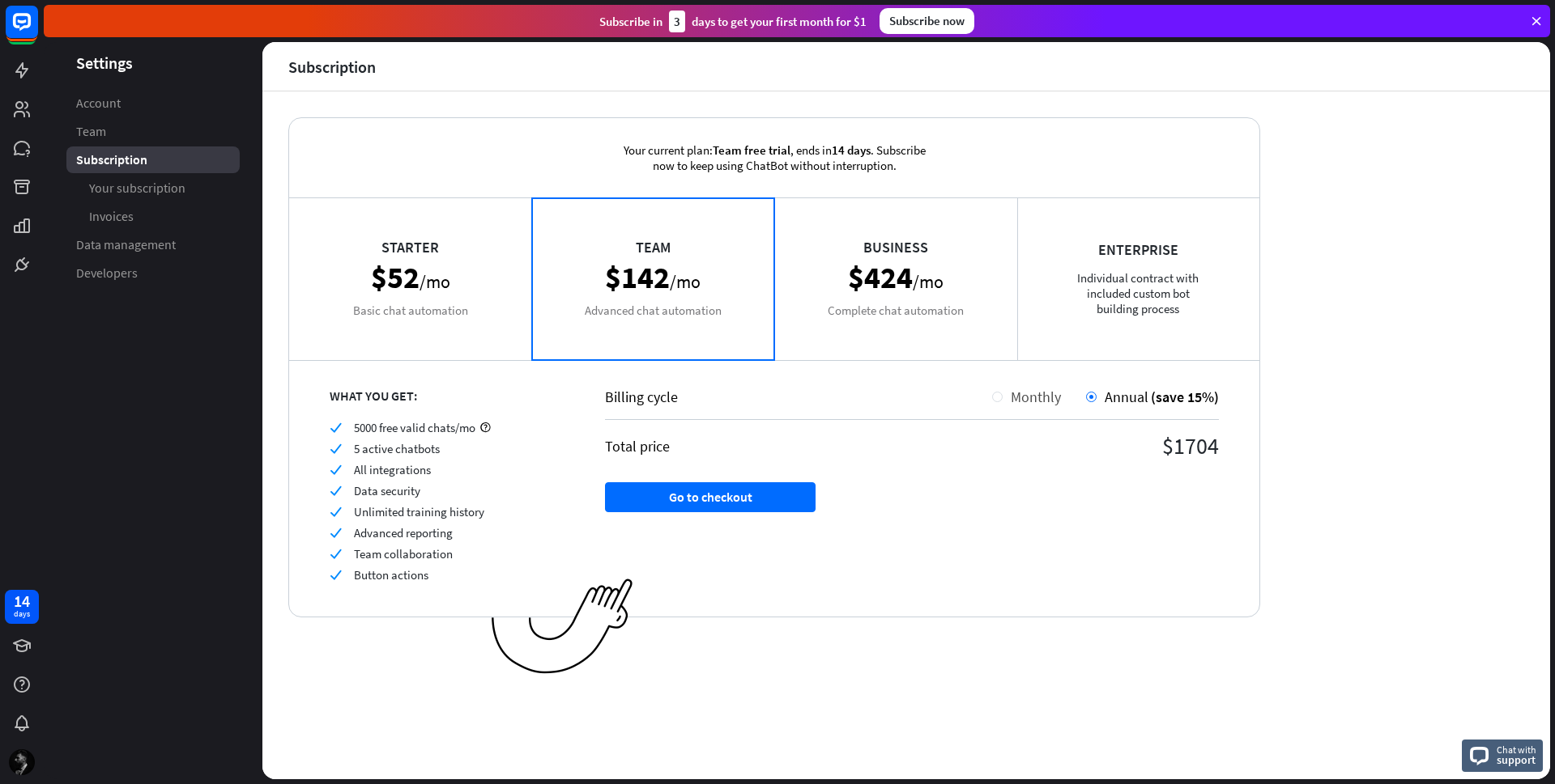
click at [1019, 394] on span "Monthly" at bounding box center [1036, 397] width 50 height 19
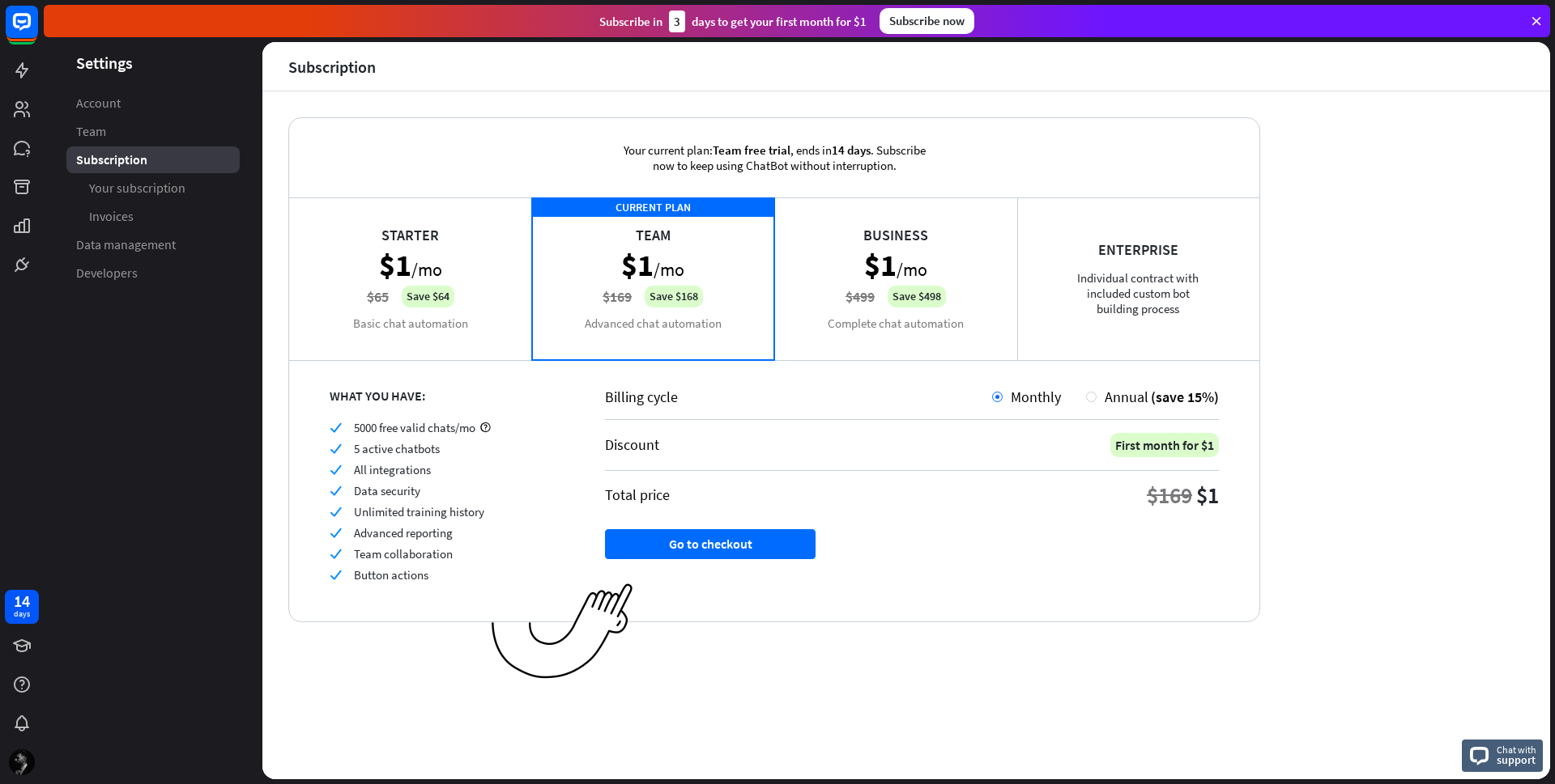
drag, startPoint x: 476, startPoint y: 292, endPoint x: 482, endPoint y: 302, distance: 11.7
click at [481, 301] on div "Starter $1 /mo $65 Save $64 Basic chat automation" at bounding box center [410, 279] width 243 height 162
